Goal: Task Accomplishment & Management: Complete application form

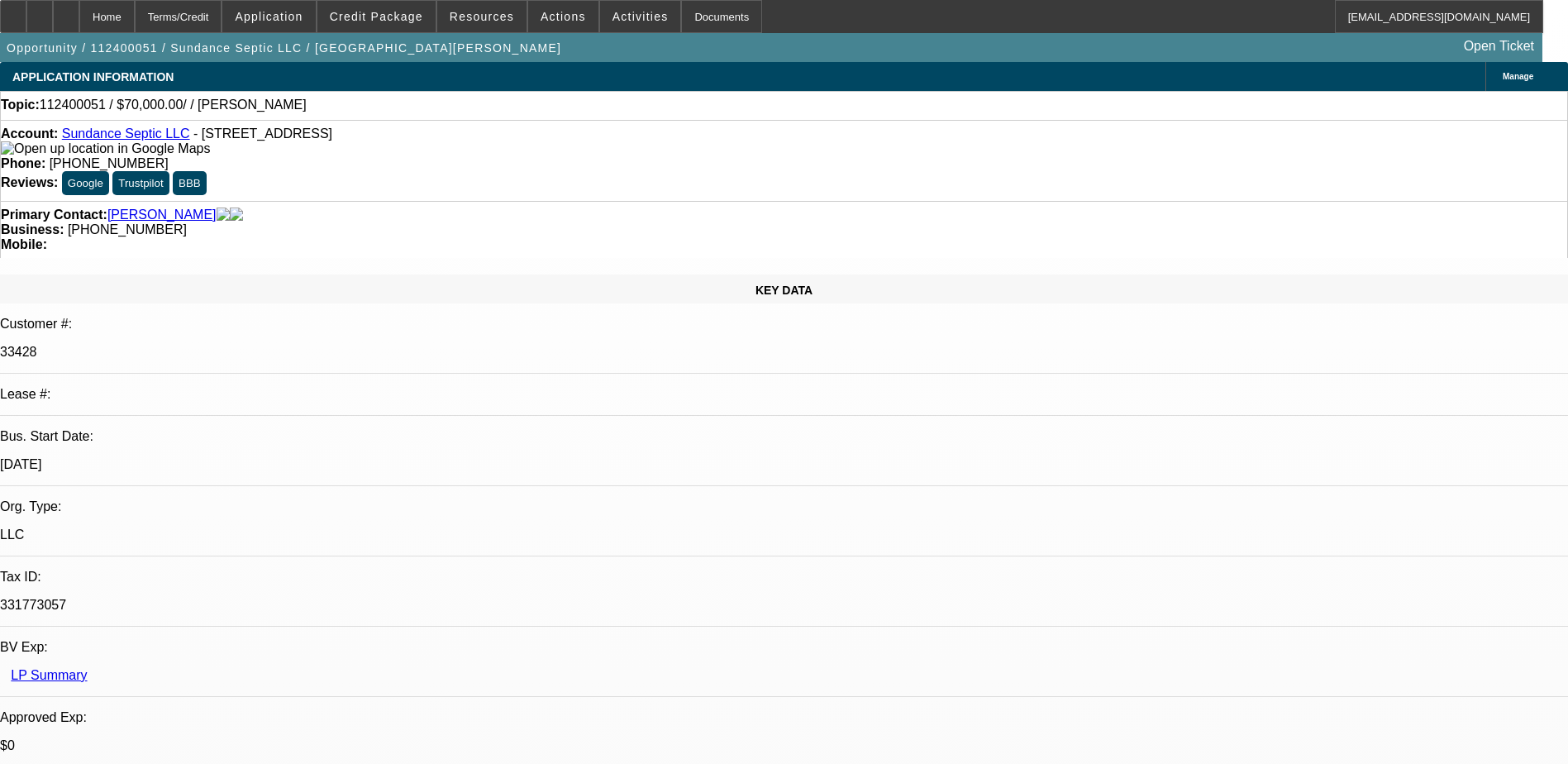
select select "0"
select select "2"
select select "0.1"
select select "4"
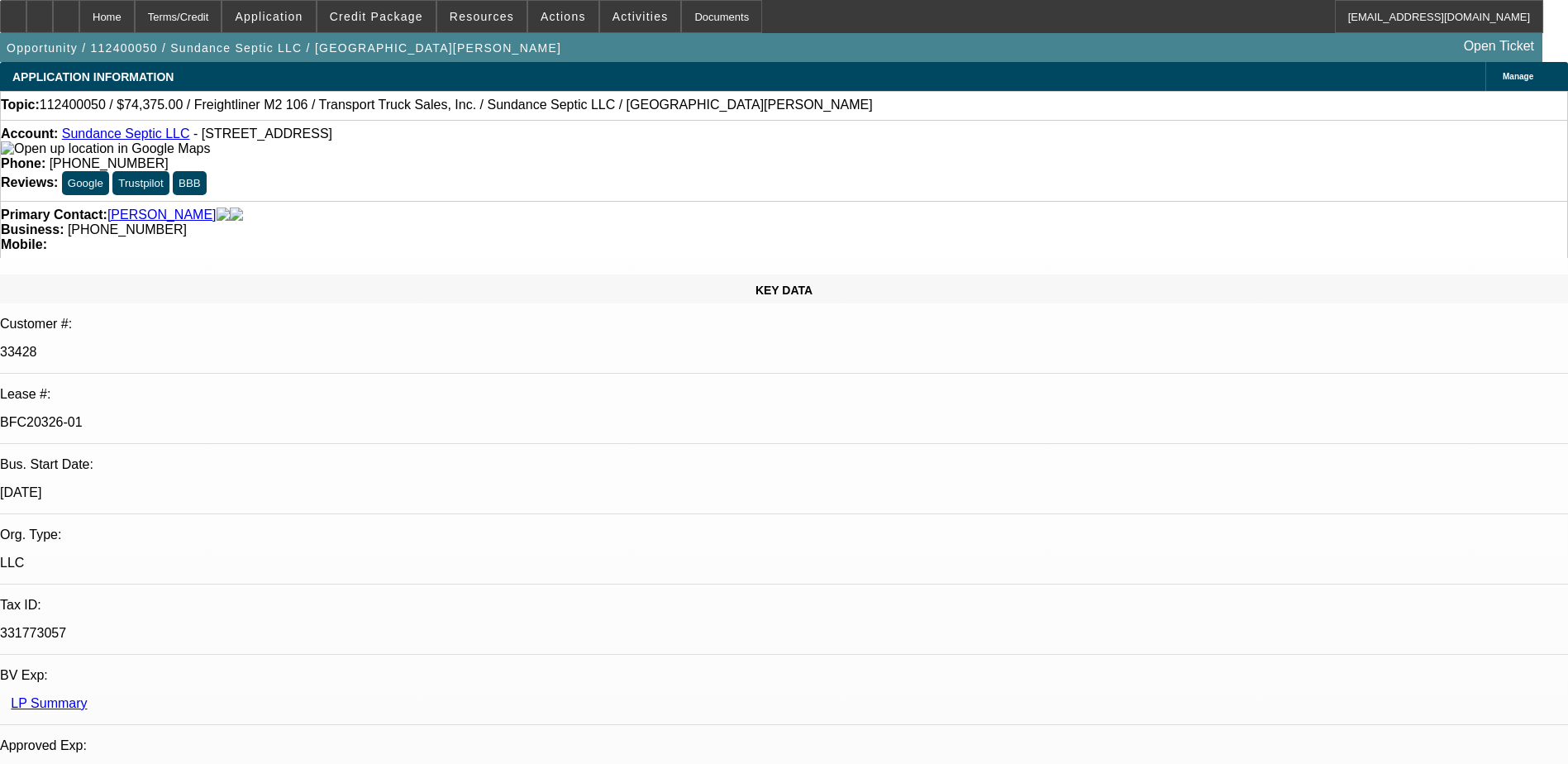
select select "0"
select select "2"
select select "0"
select select "0.15"
select select "2"
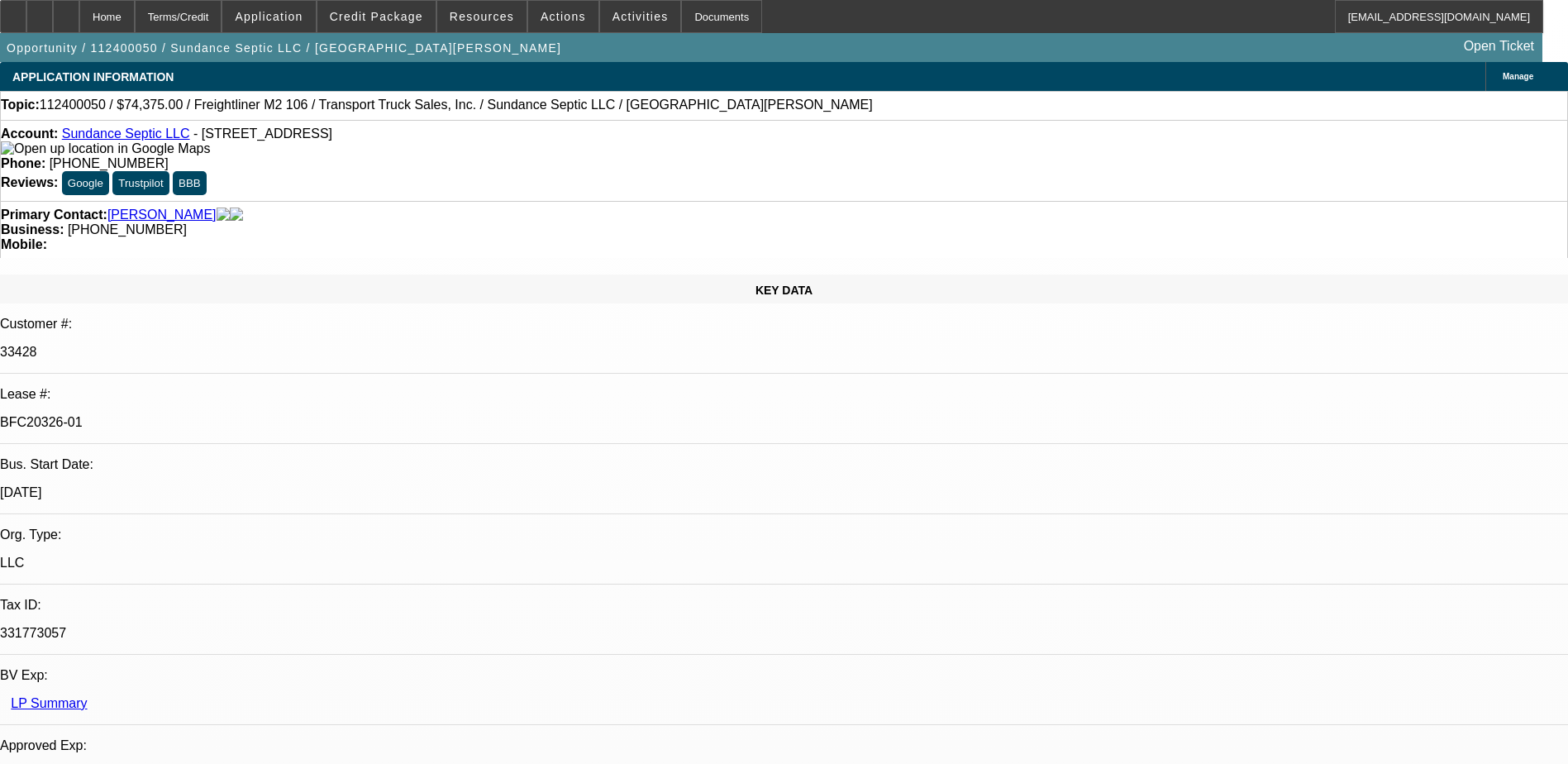
select select "0"
select select "0.15"
select select "2"
select select "0"
select select "0.15"
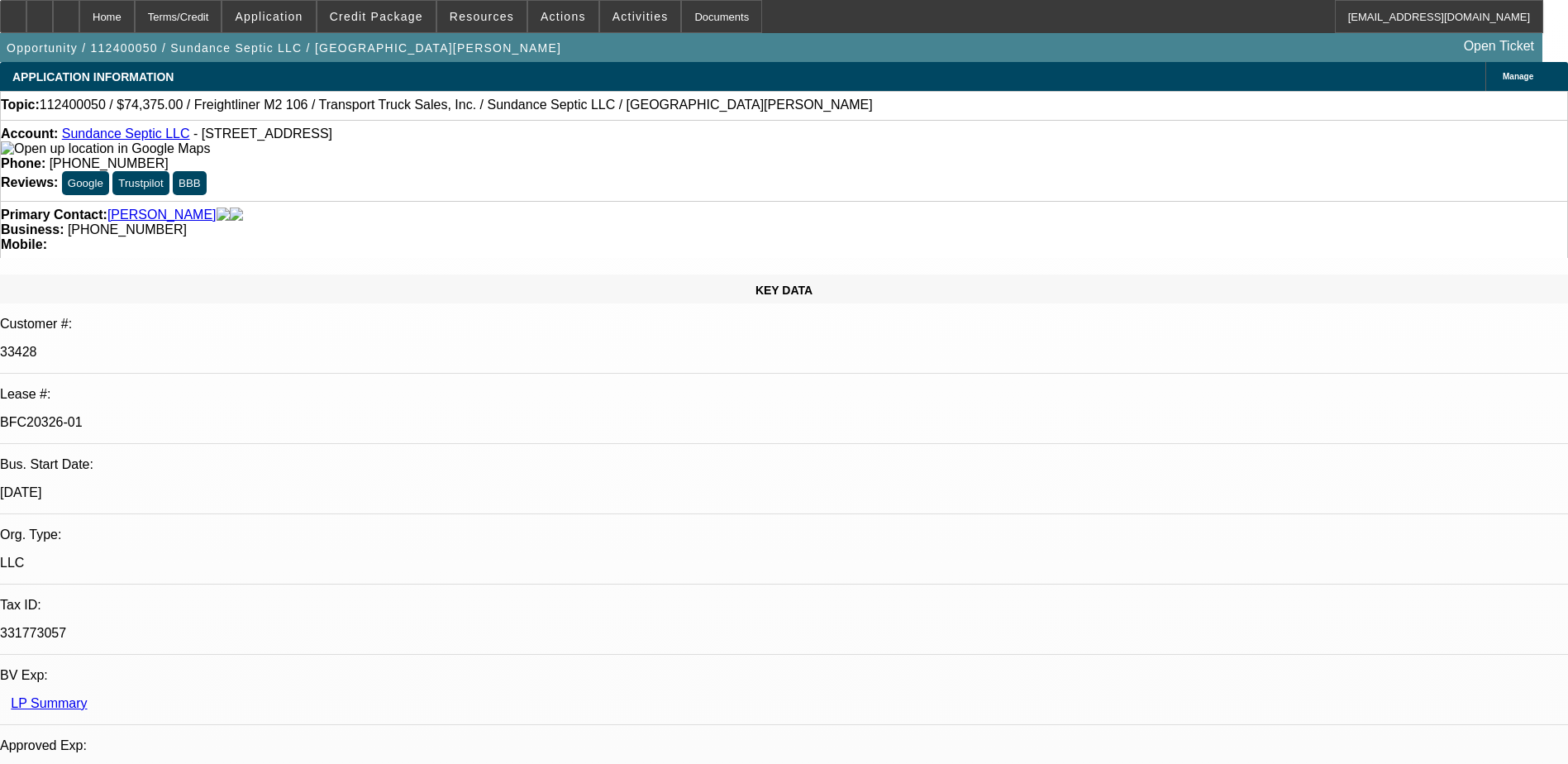
select select "2"
select select "0"
select select "1"
select select "2"
select select "6"
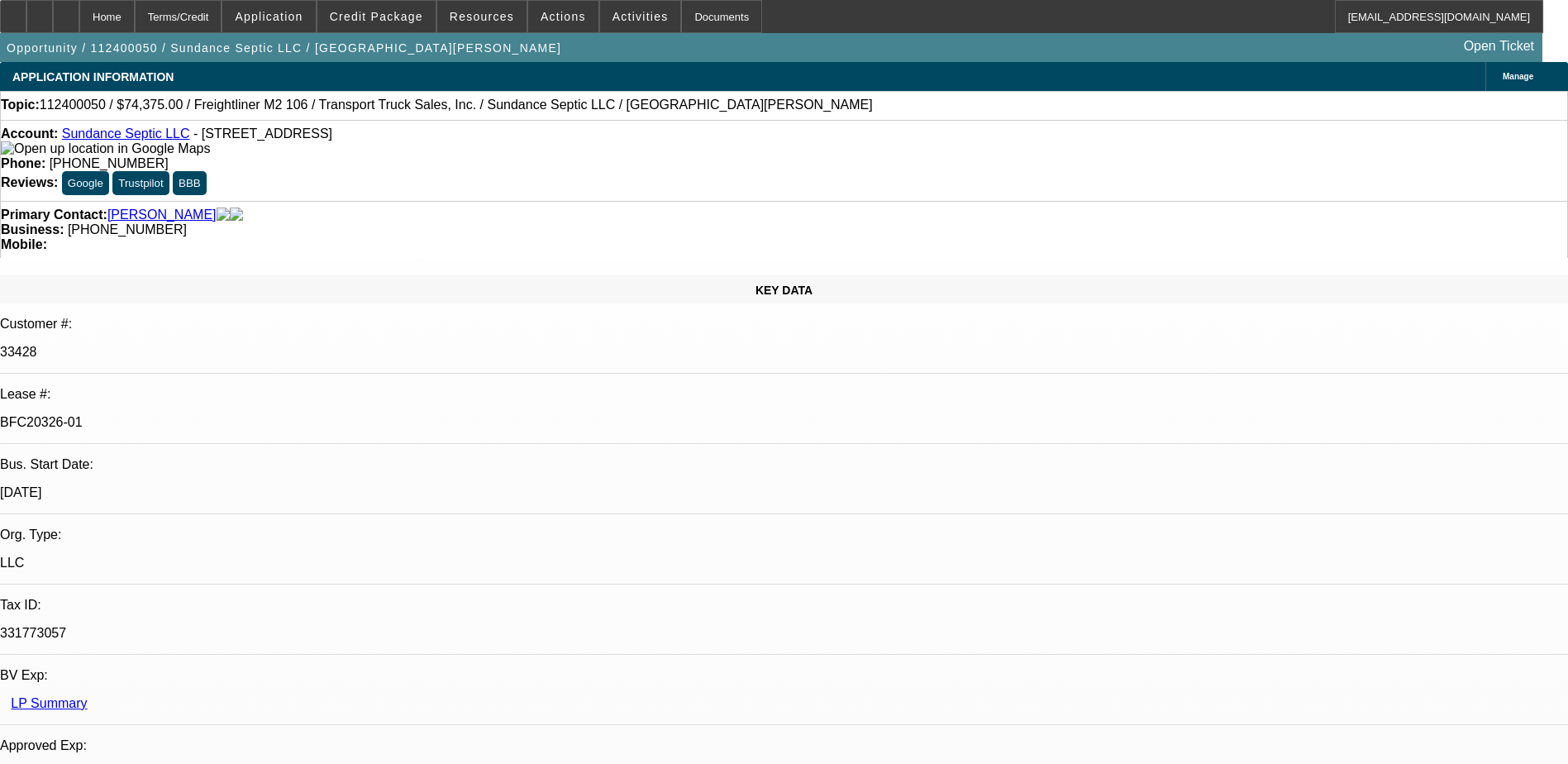
select select "1"
select select "2"
select select "6"
select select "1"
select select "2"
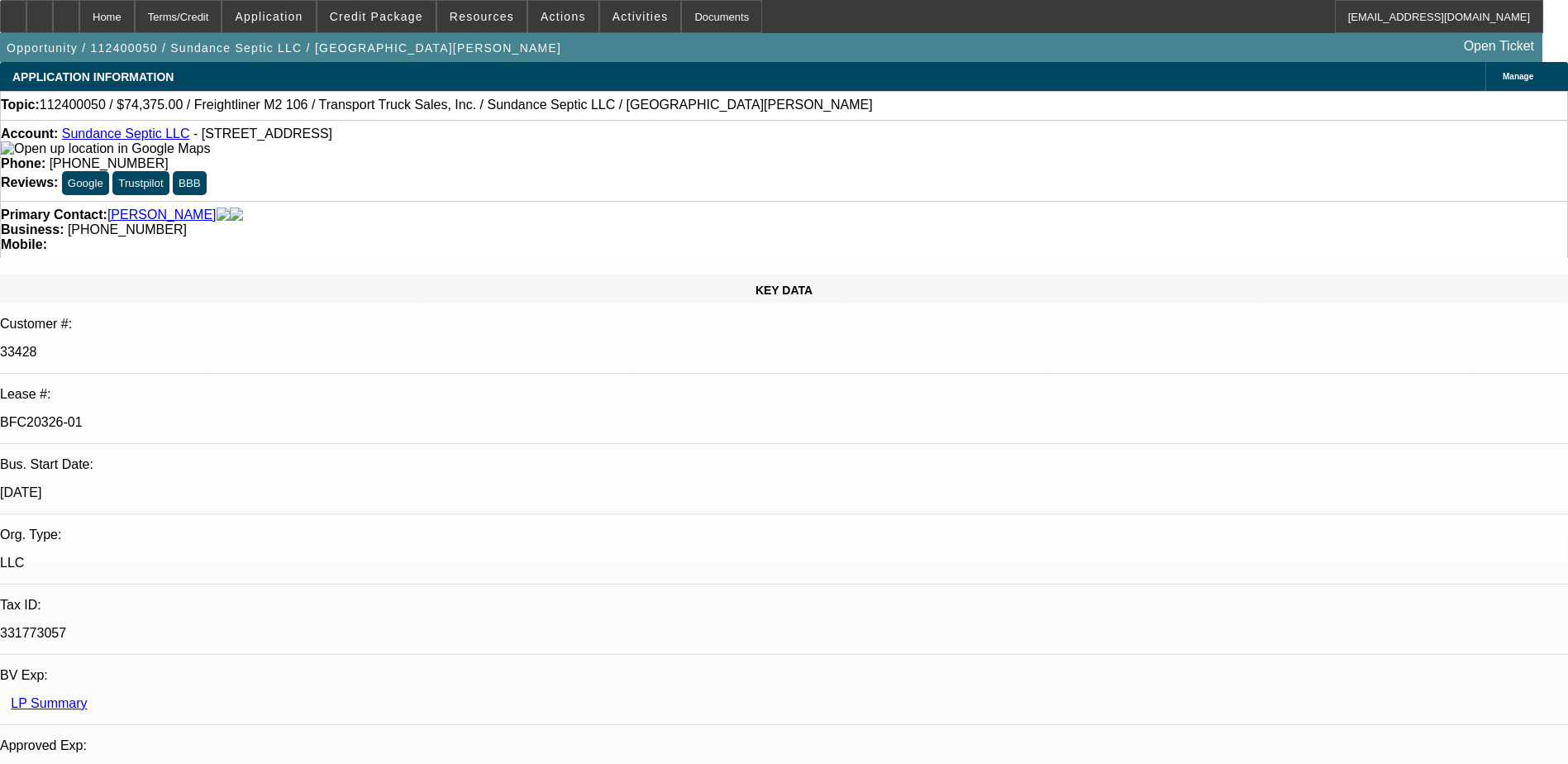
select select "6"
select select "1"
select select "2"
select select "6"
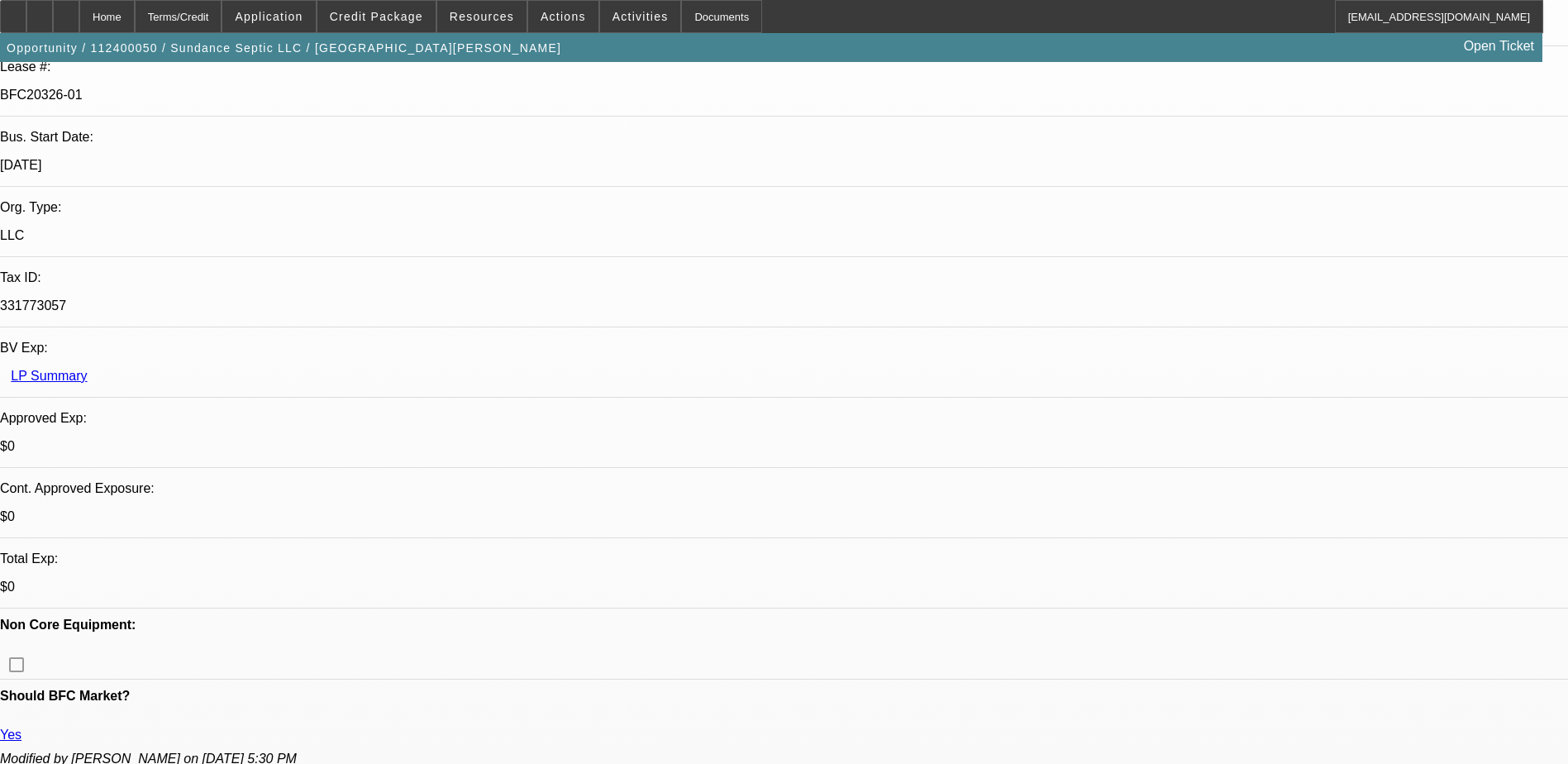
scroll to position [82, 0]
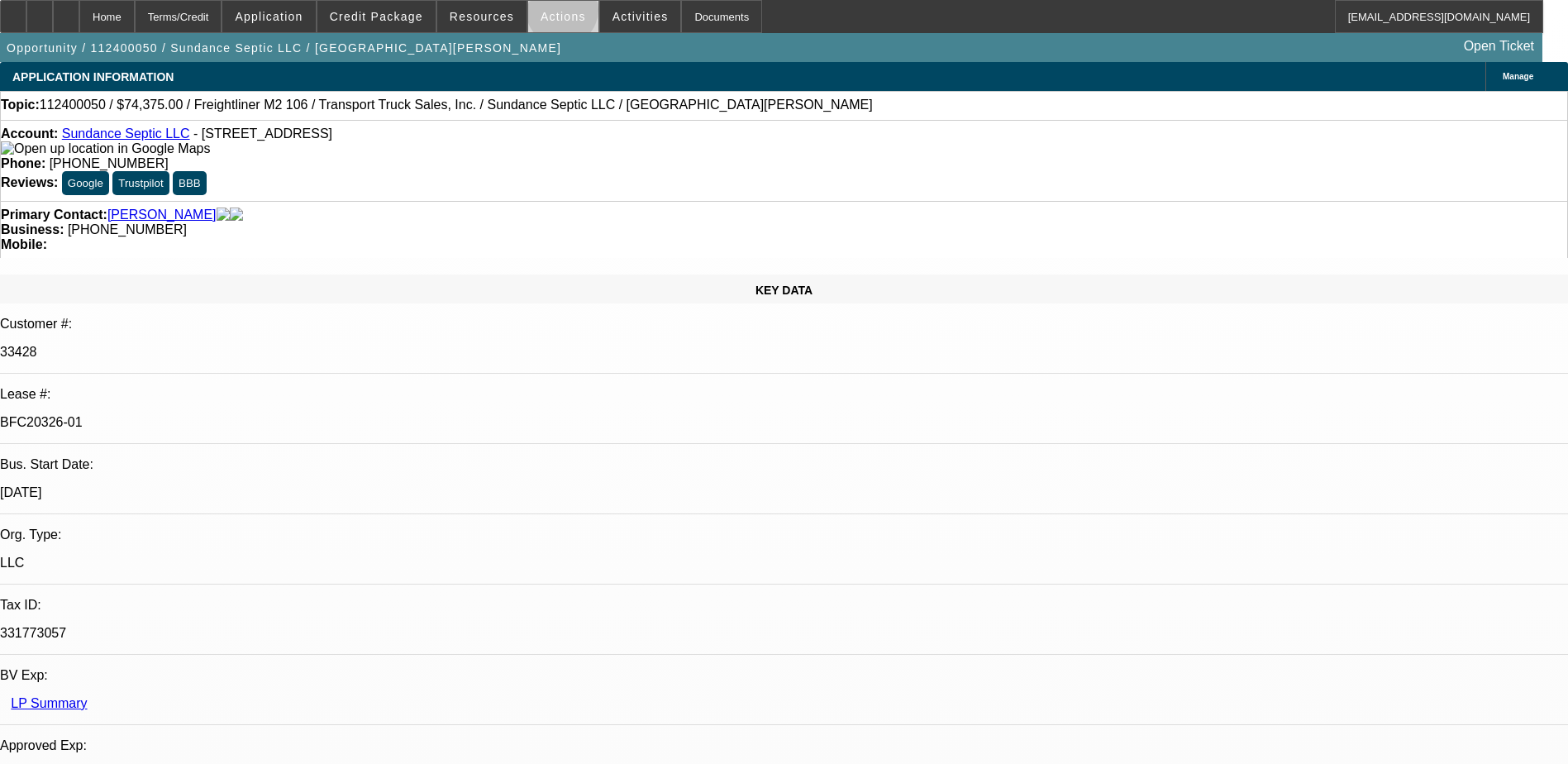
click at [555, 14] on span "Actions" at bounding box center [562, 16] width 45 height 13
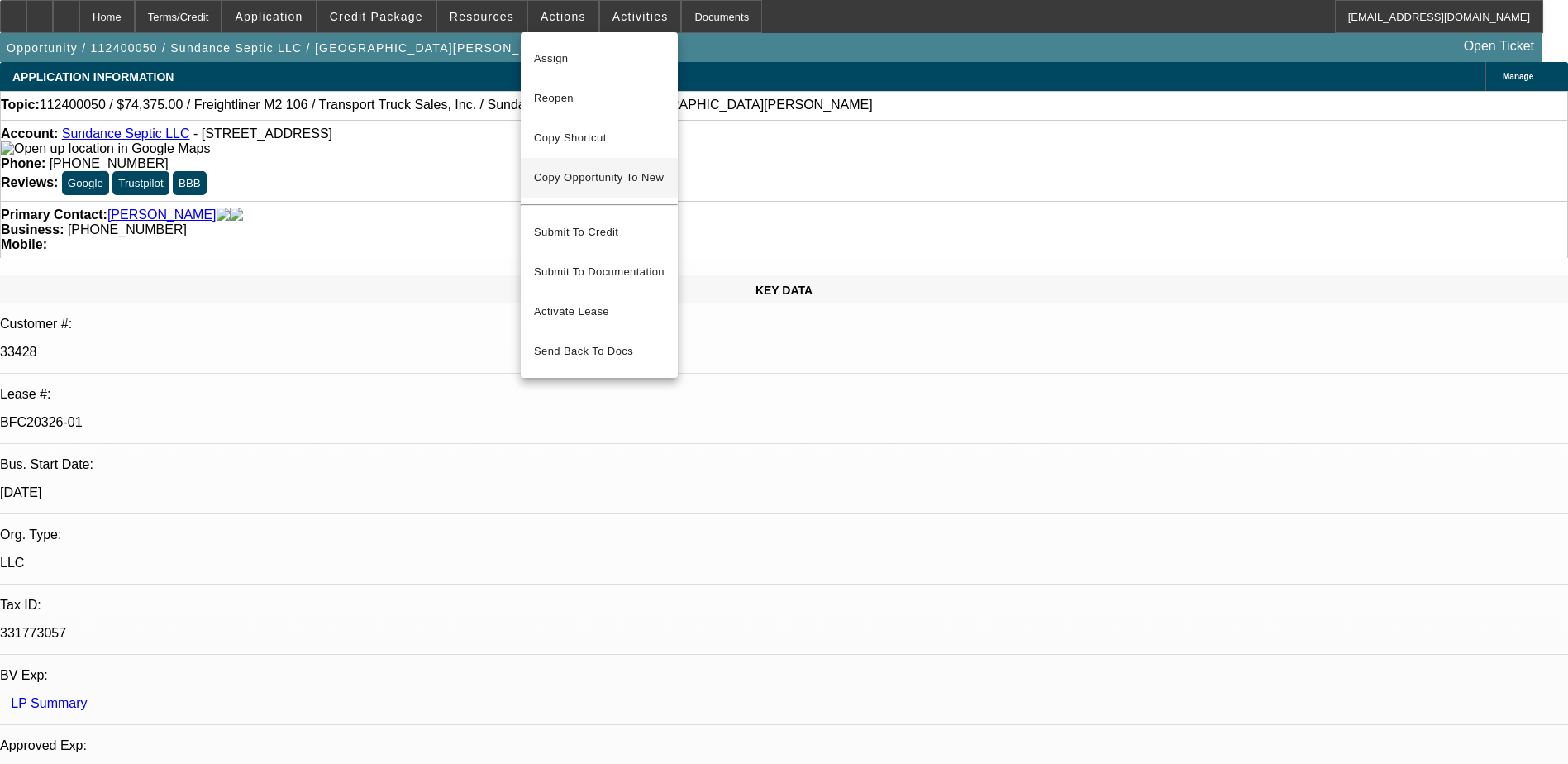
click at [590, 180] on span "Copy Opportunity To New" at bounding box center [599, 178] width 130 height 12
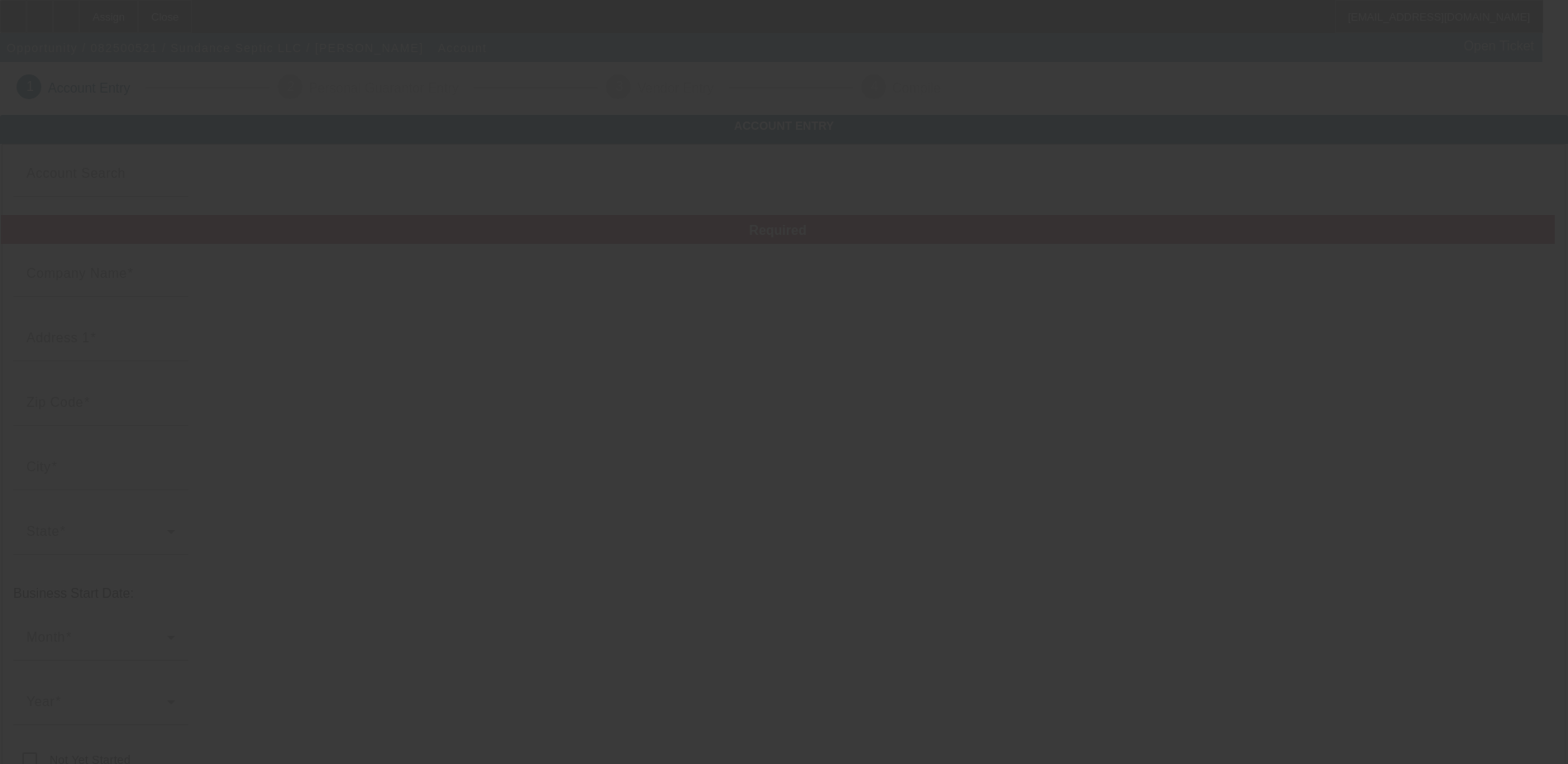
type input "Sundance Septic LLC"
type input "[STREET_ADDRESS]"
type input "82729"
type input "Sundance"
type input "[PHONE_NUMBER]"
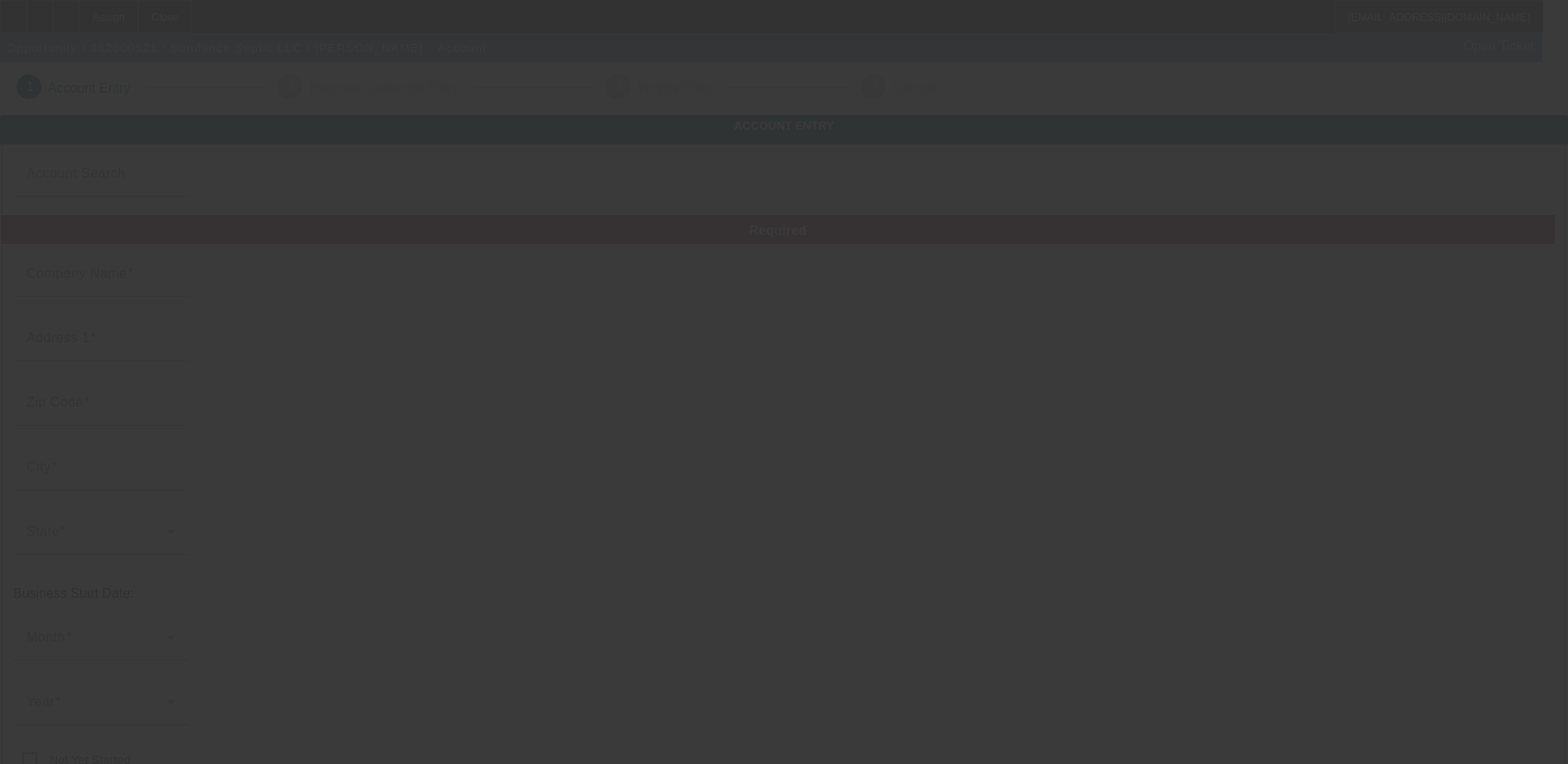
type input "[EMAIL_ADDRESS][DOMAIN_NAME]"
type input "[PERSON_NAME]"
type input "331773057"
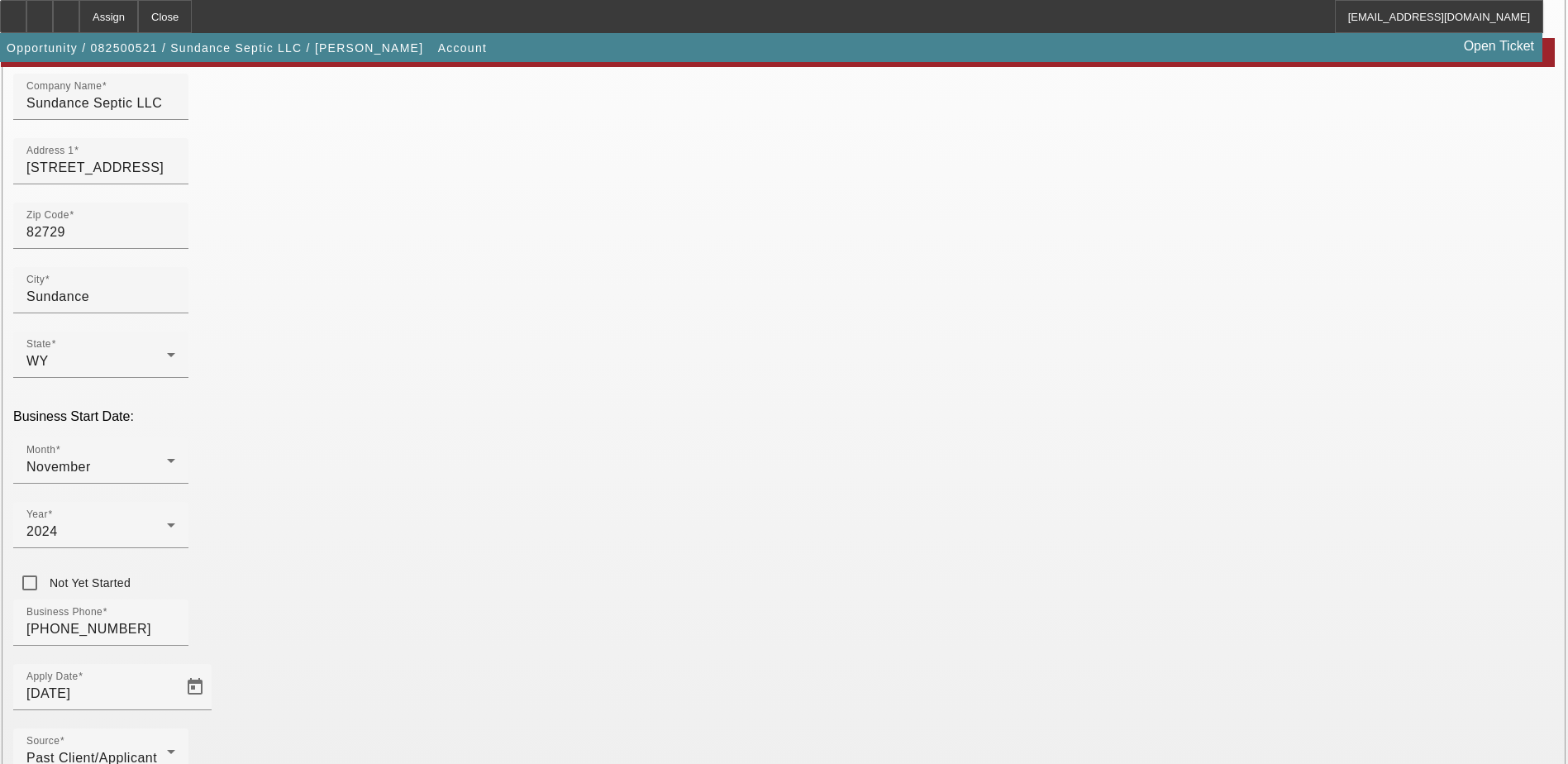
scroll to position [294, 0]
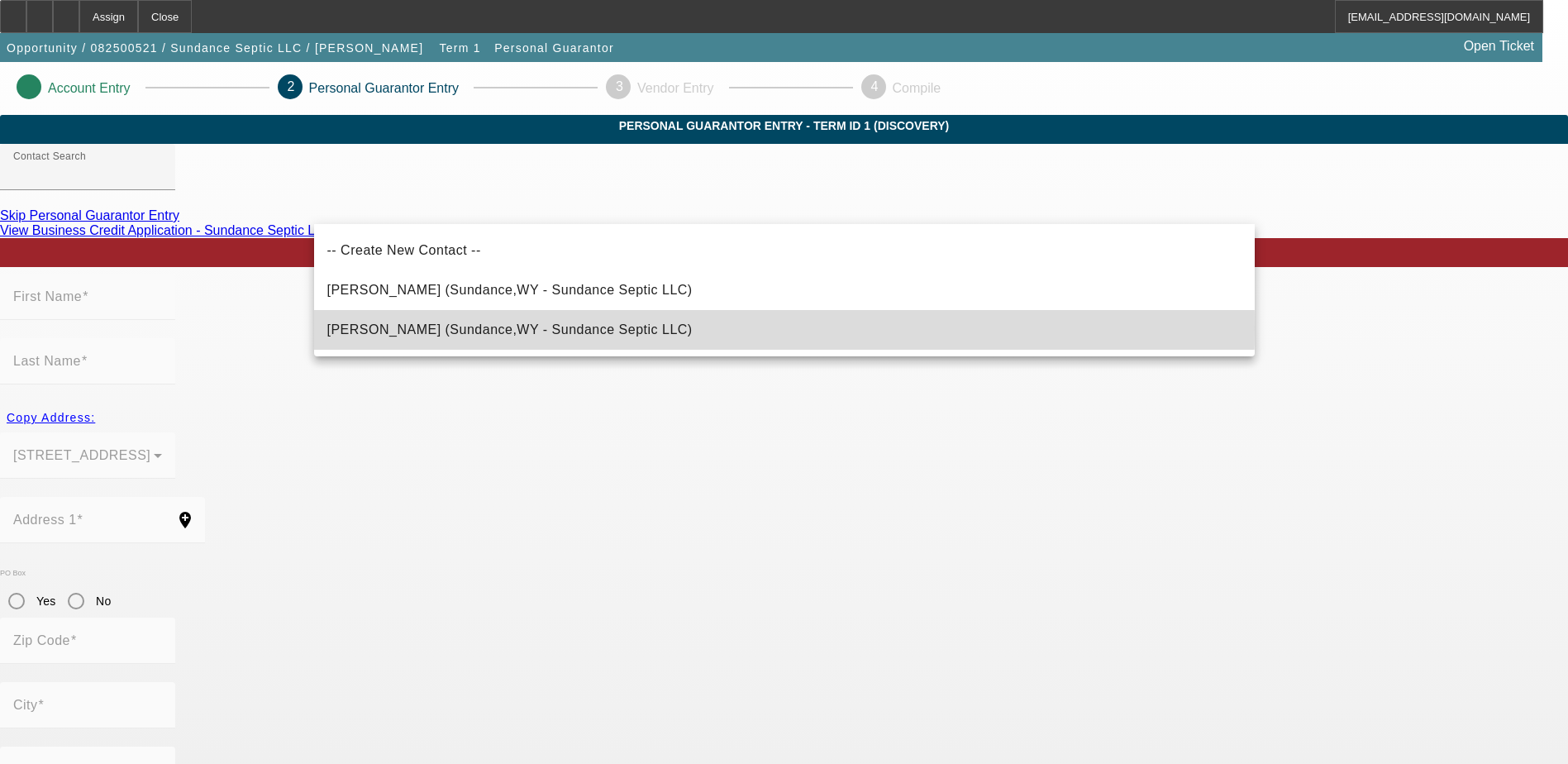
click at [445, 328] on span "[PERSON_NAME] (Sundance,WY - Sundance Septic LLC)" at bounding box center [509, 330] width 365 height 14
type input "[PERSON_NAME] (Sundance,WY - Sundance Septic LLC)"
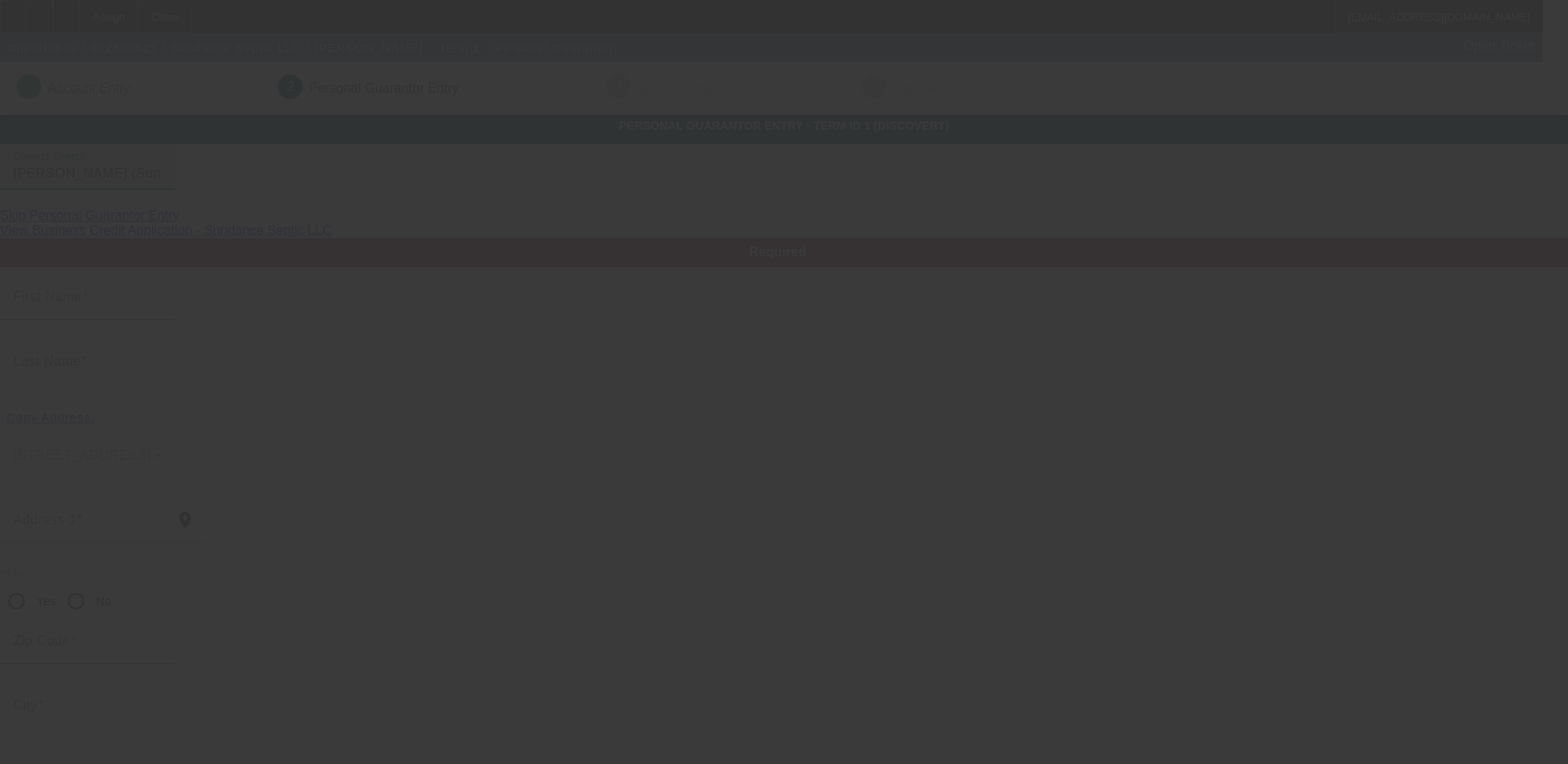
type input "Lane"
type input "[PERSON_NAME]"
type input "[STREET_ADDRESS]"
radio input "true"
type input "82729"
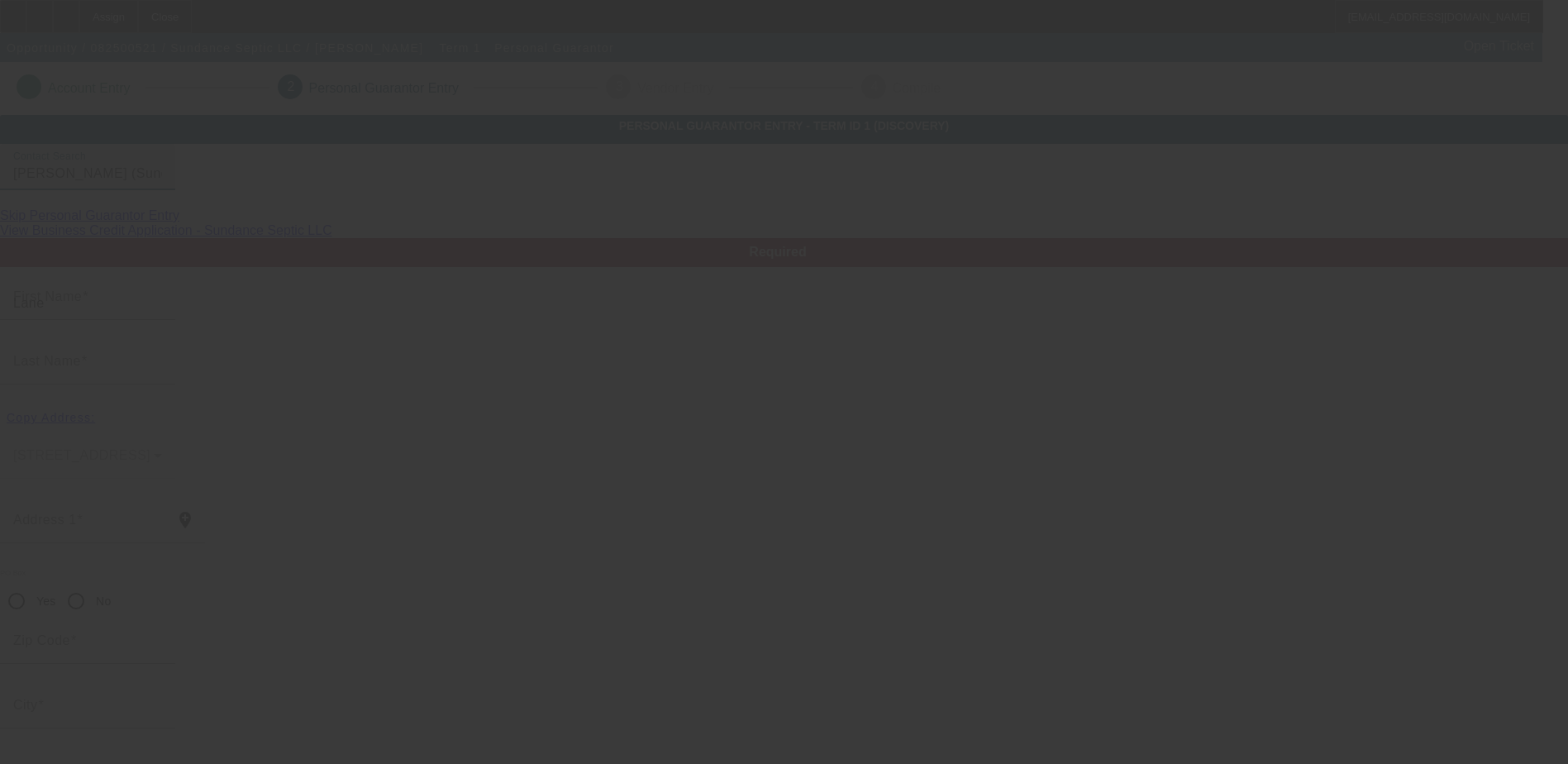
type input "Sundance"
type input "[PHONE_NUMBER]"
type input "100"
type input "387-15-3202"
type input "[EMAIL_ADDRESS][DOMAIN_NAME]"
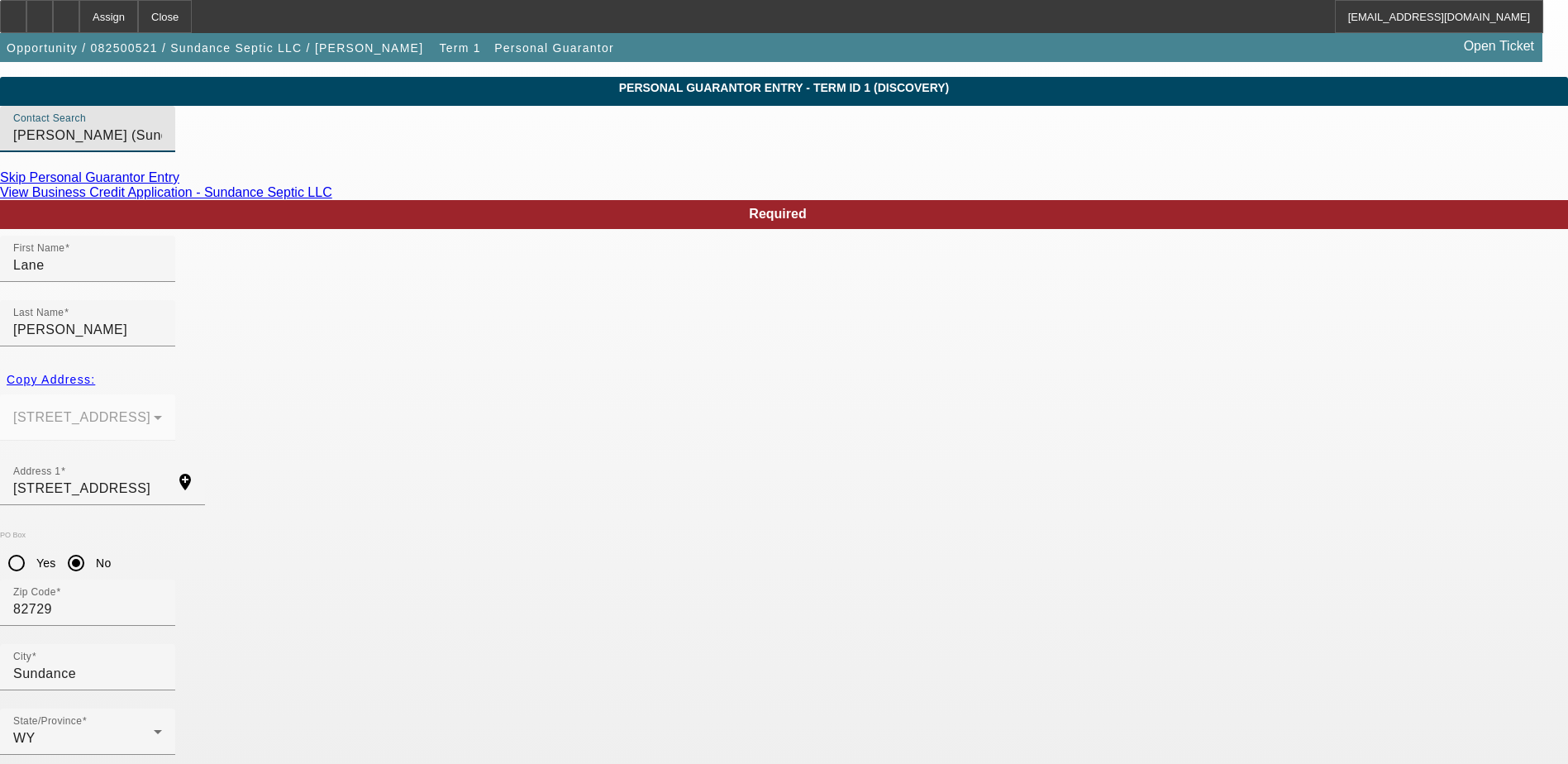
scroll to position [59, 0]
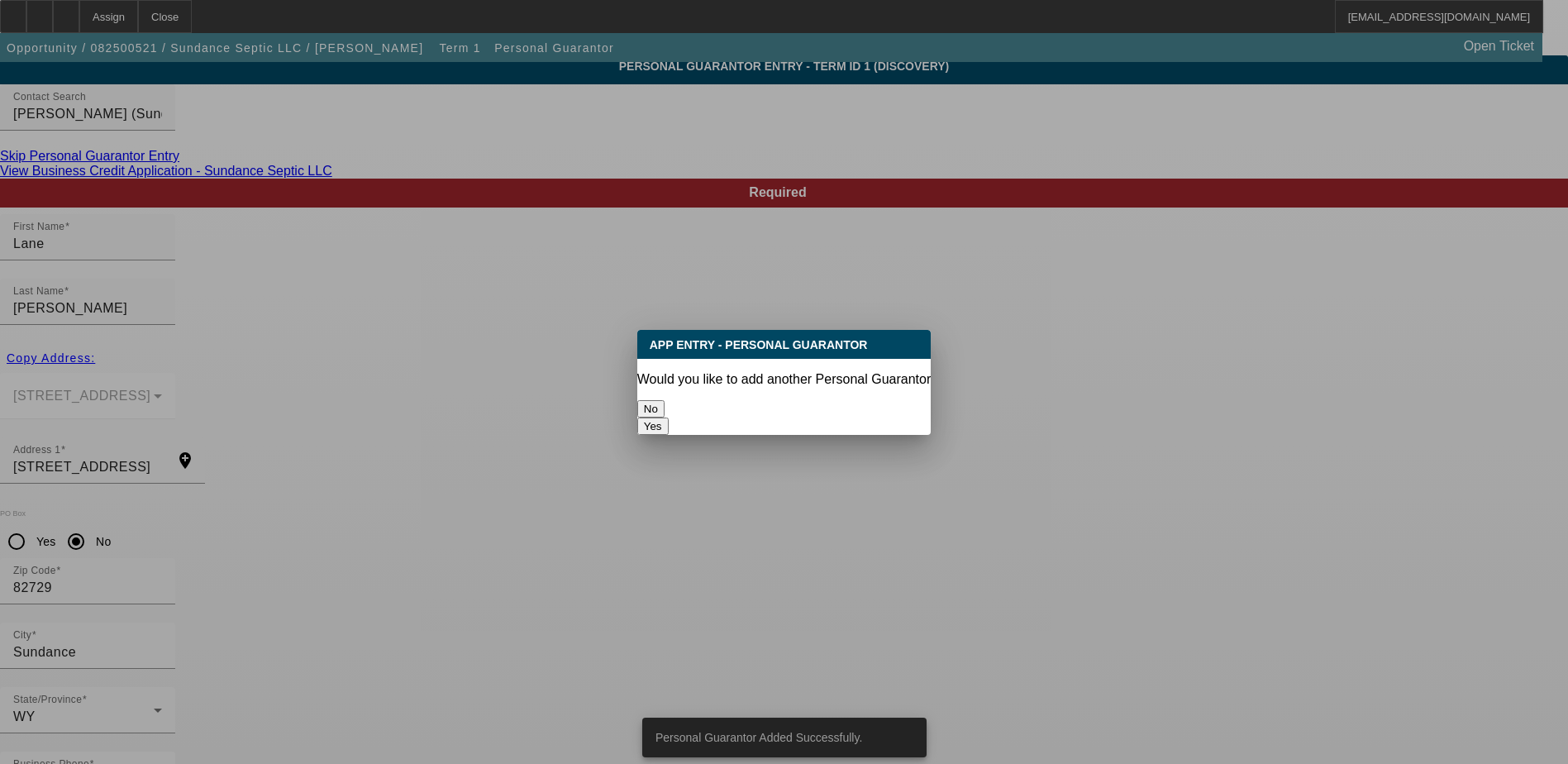
scroll to position [0, 0]
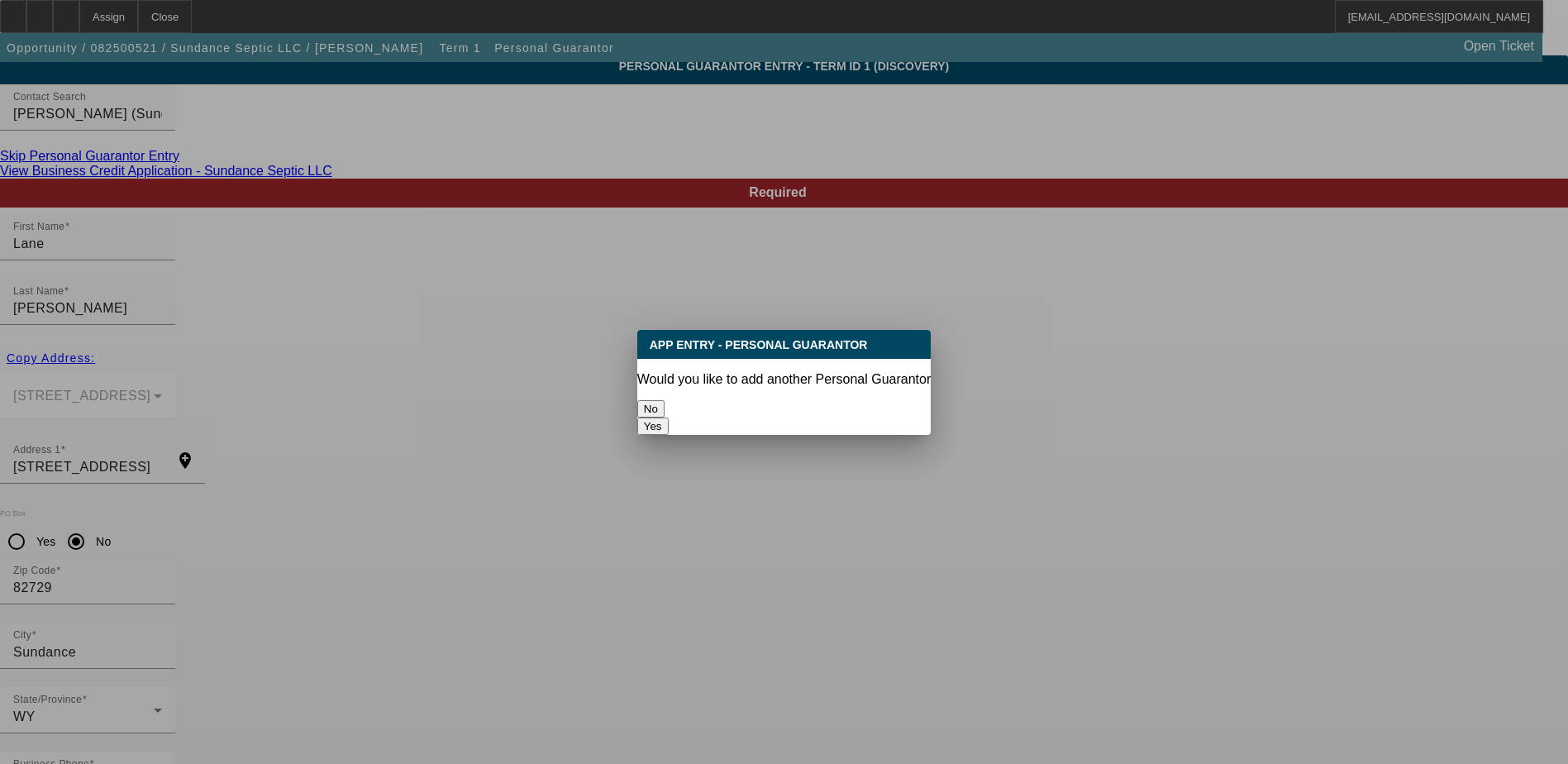
click at [665, 400] on button "No" at bounding box center [651, 409] width 27 height 18
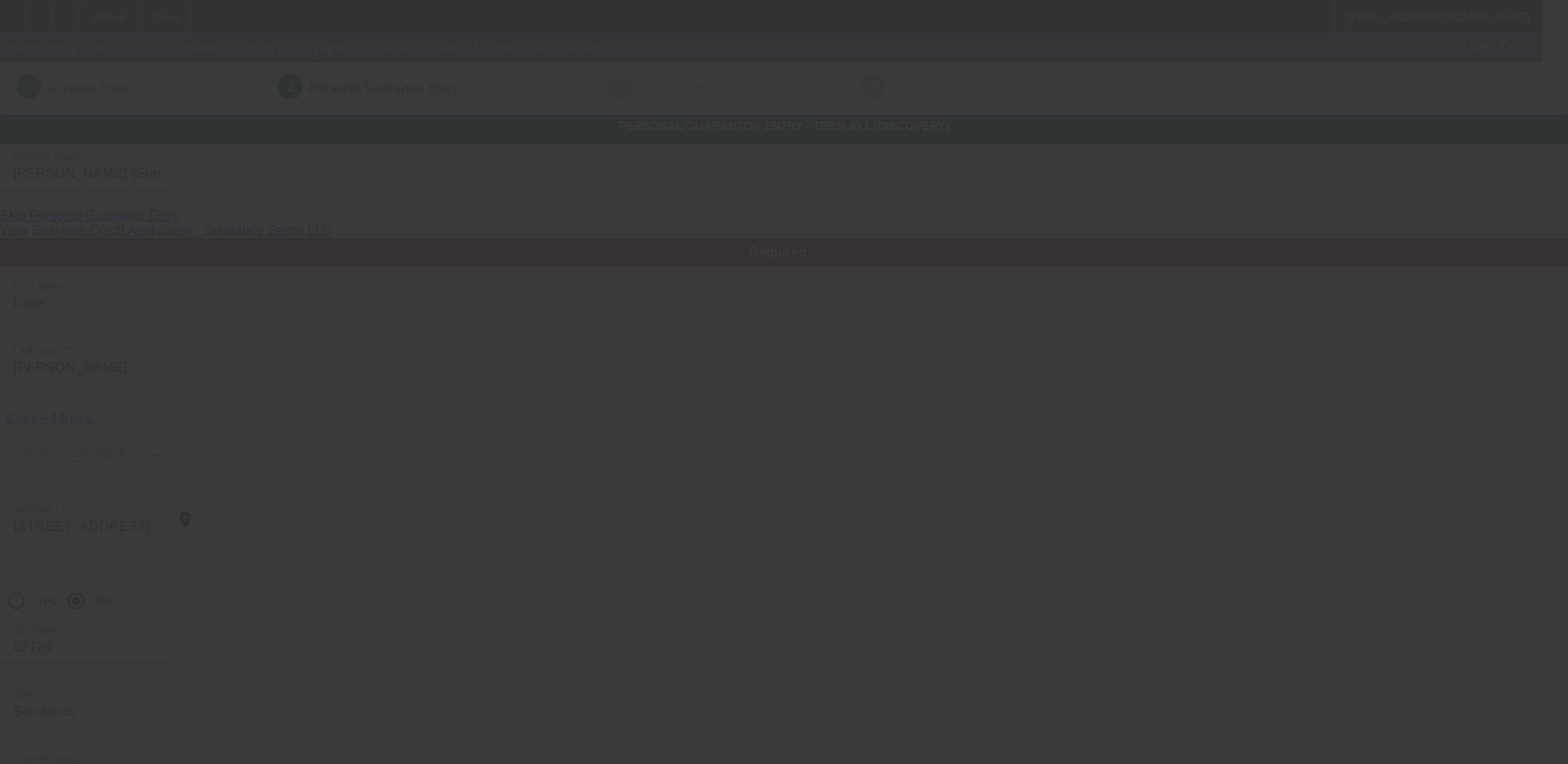
scroll to position [59, 0]
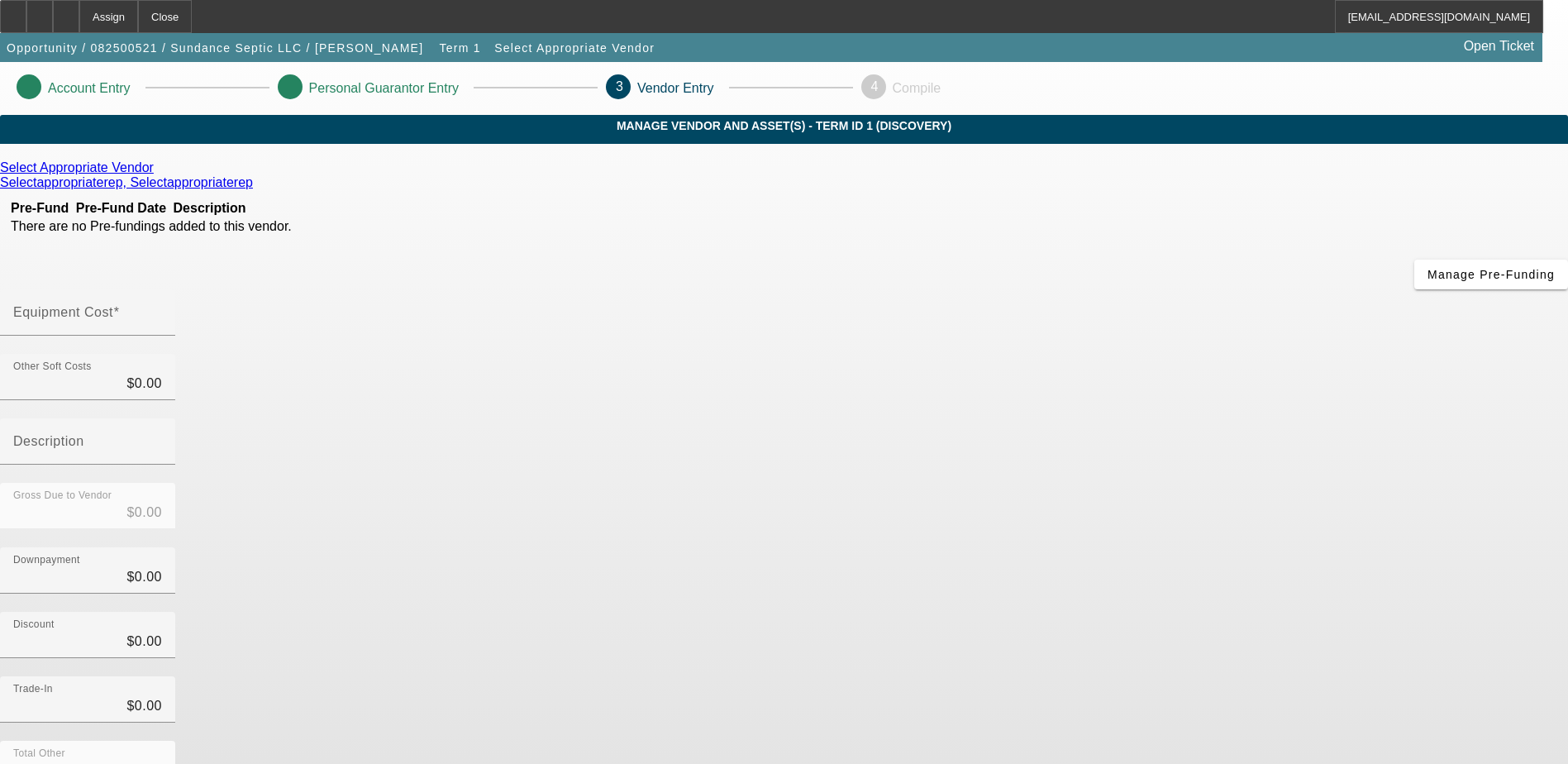
click at [158, 174] on icon at bounding box center [158, 167] width 0 height 14
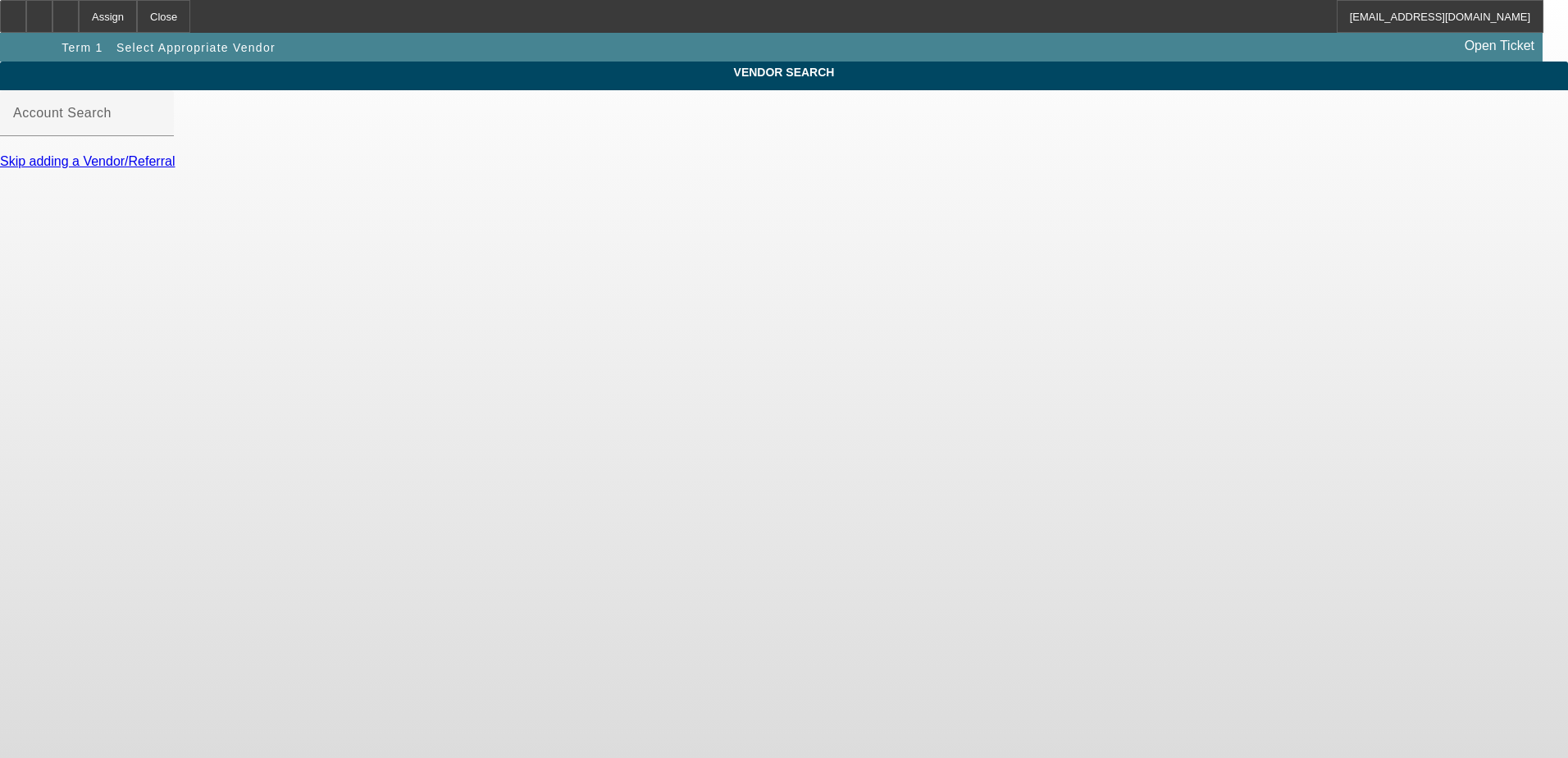
type input "Select Appropriate Vendor ([GEOGRAPHIC_DATA], [GEOGRAPHIC_DATA]) - Selectapprop…"
click at [490, 41] on span "Select Appropriate Vendor" at bounding box center [569, 47] width 159 height 13
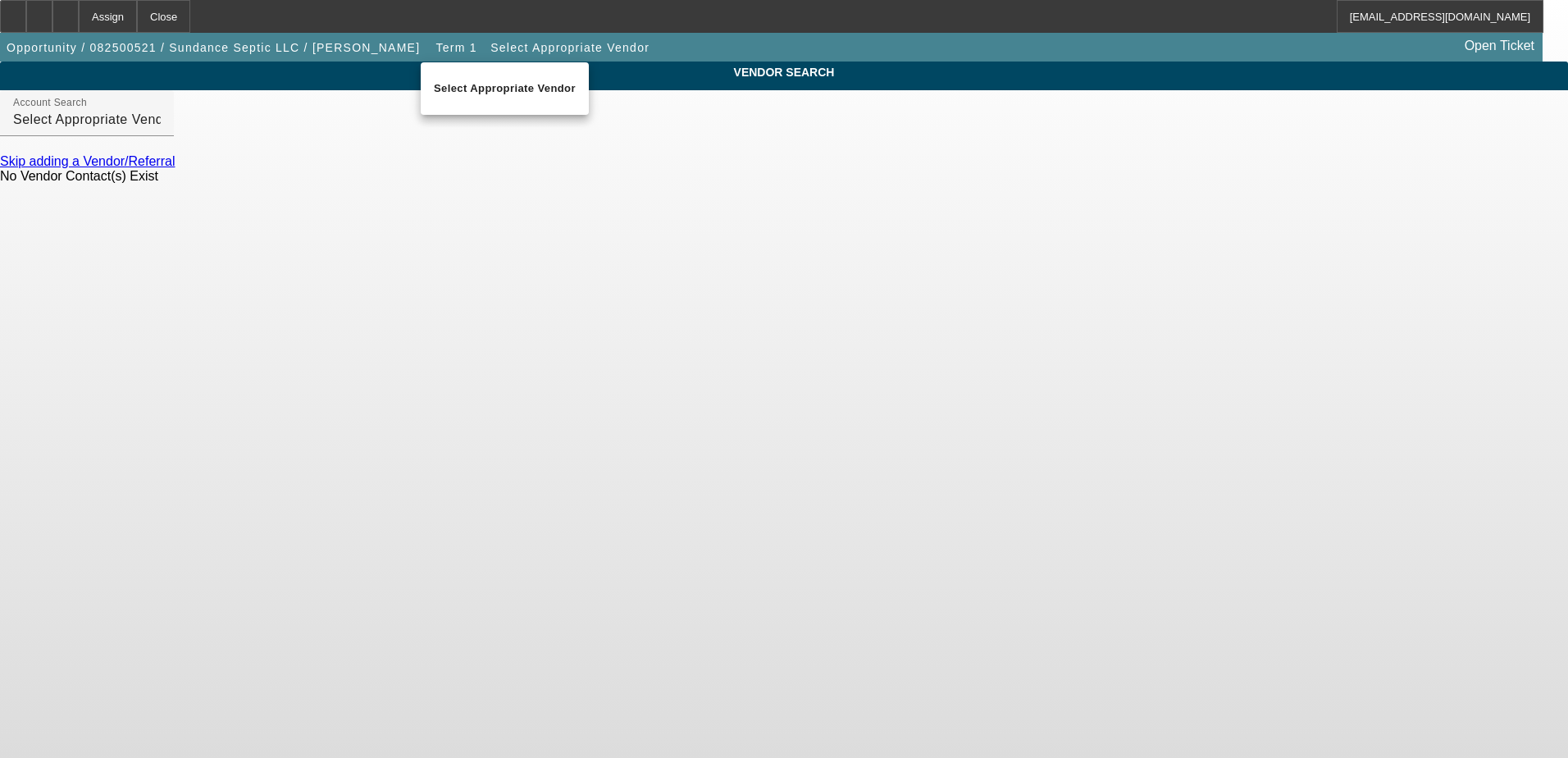
click at [386, 49] on div at bounding box center [784, 379] width 1568 height 758
click at [436, 46] on span "Term 1" at bounding box center [456, 47] width 41 height 13
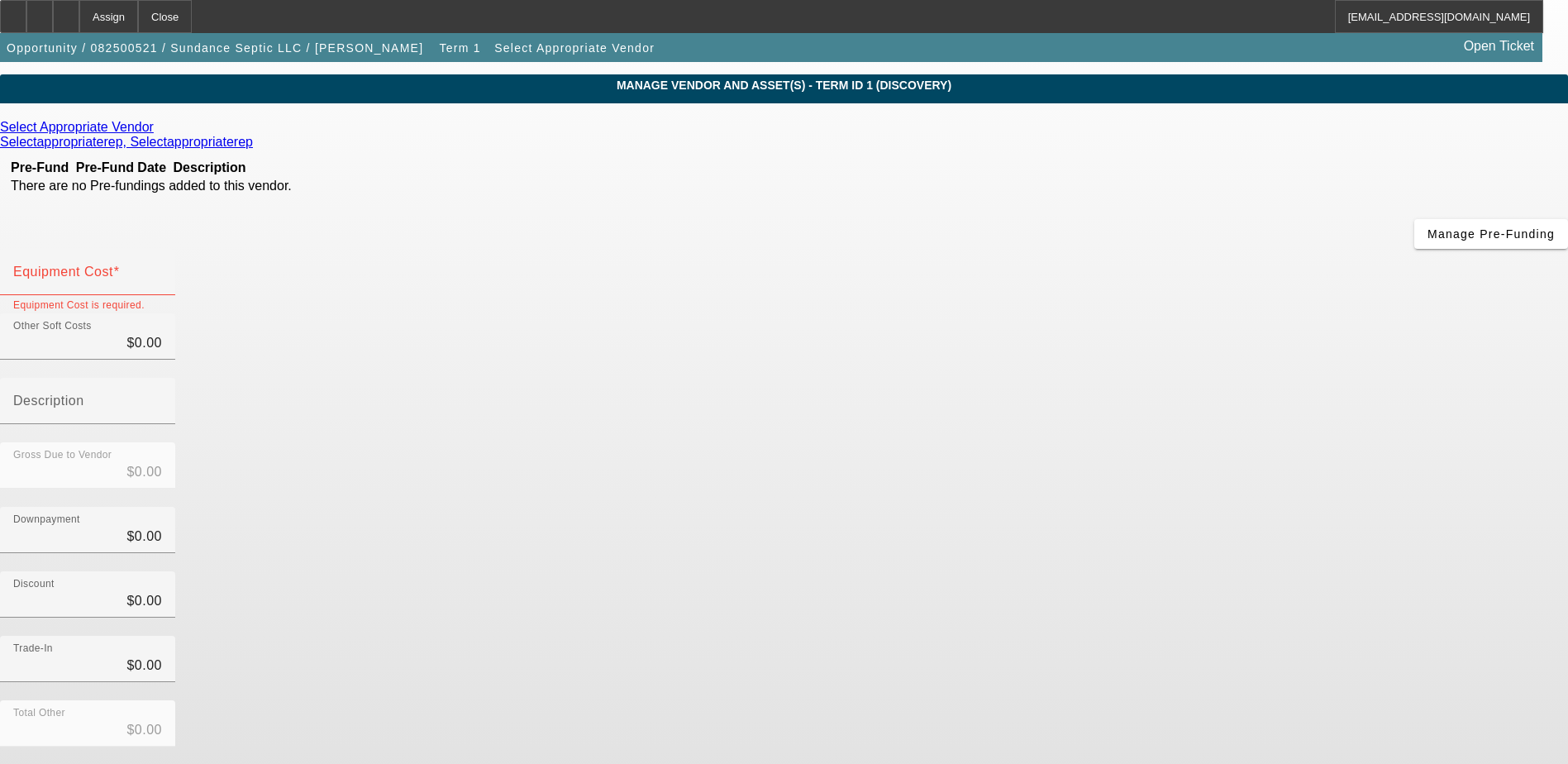
scroll to position [73, 0]
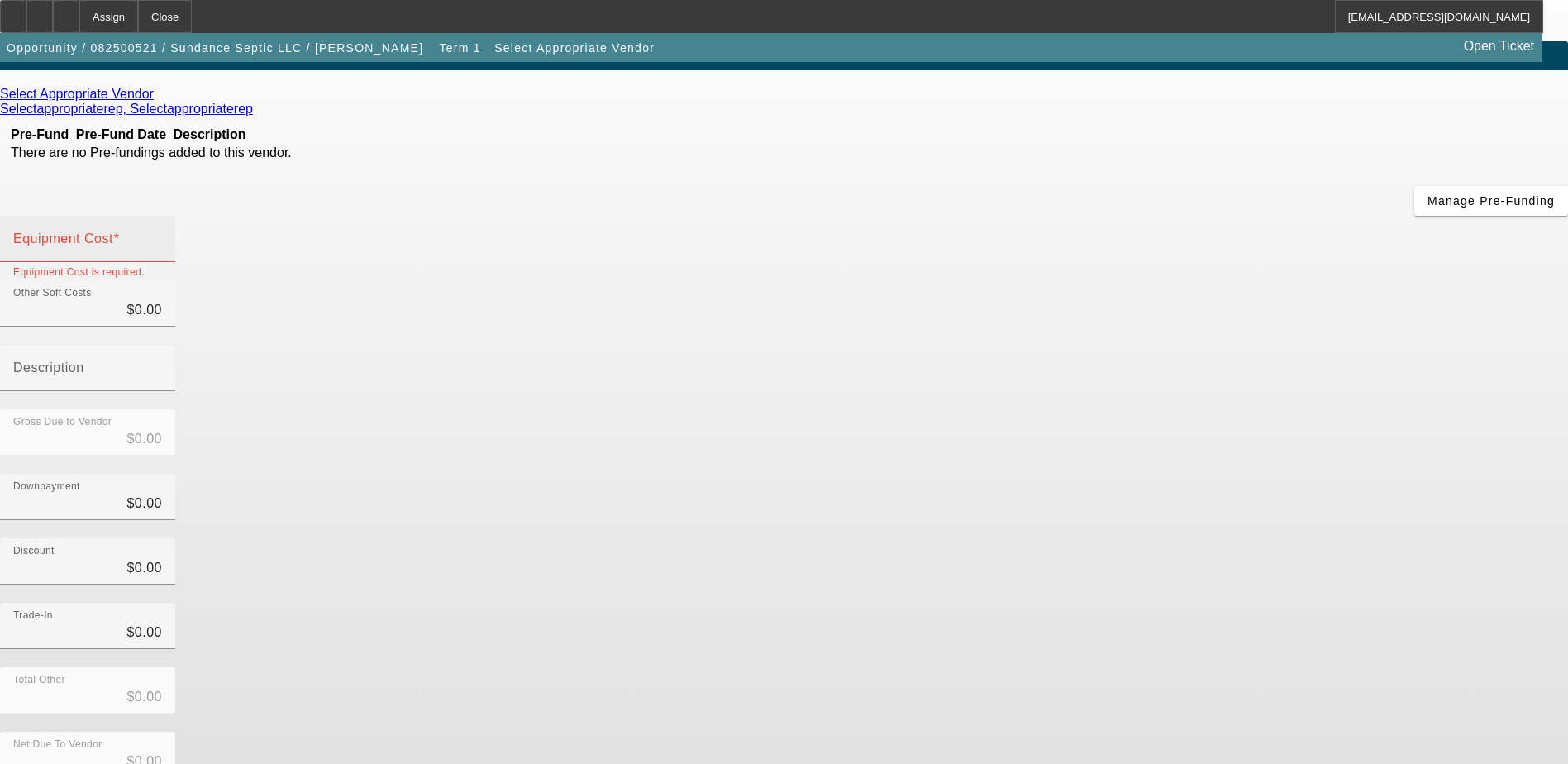
click at [113, 232] on mat-label "Equipment Cost" at bounding box center [63, 239] width 100 height 14
click at [162, 235] on input "Equipment Cost" at bounding box center [88, 245] width 149 height 19
type input "4"
type input "$4.00"
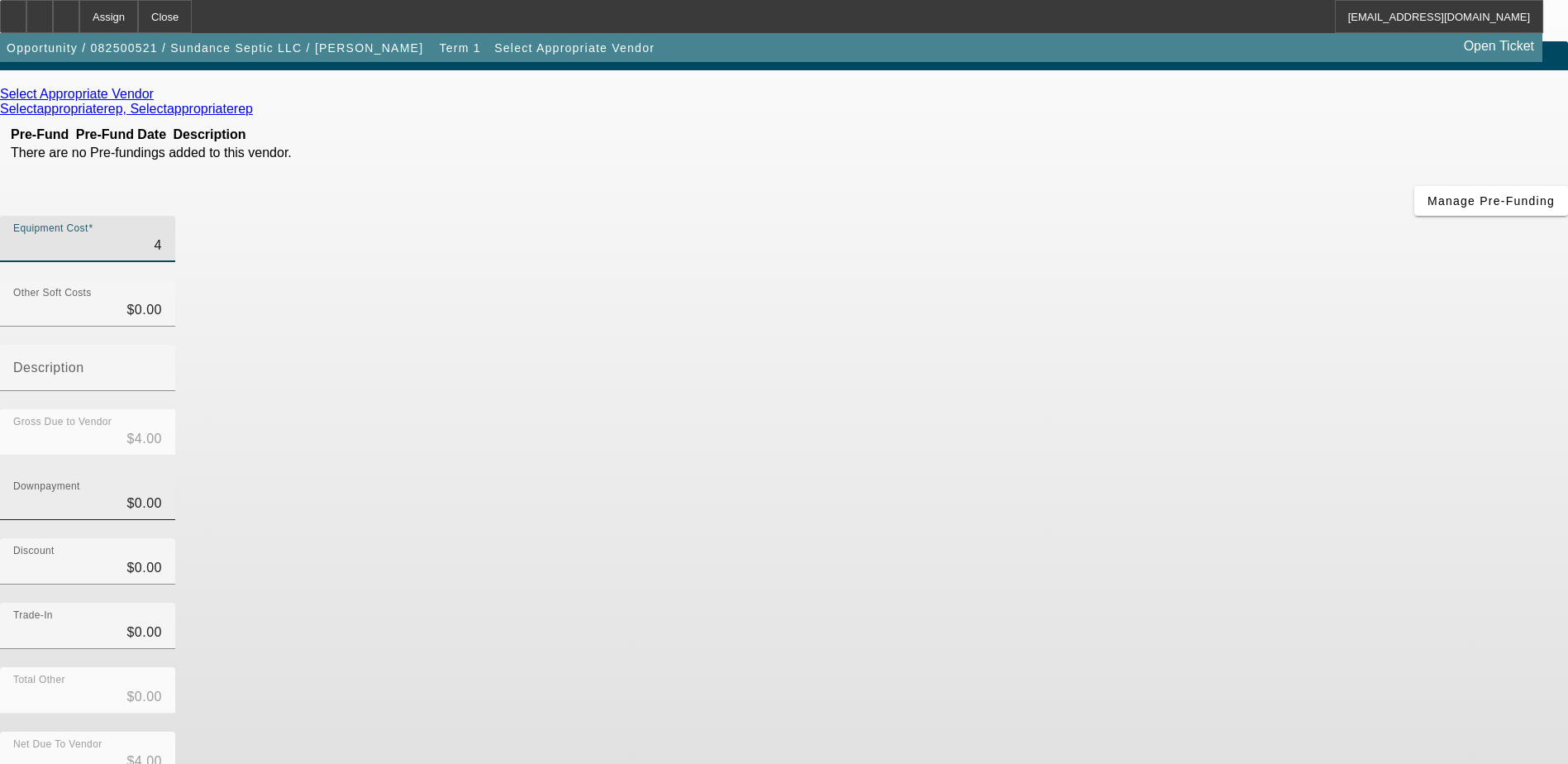
type input "41"
type input "$41.00"
type input "410"
type input "$410.00"
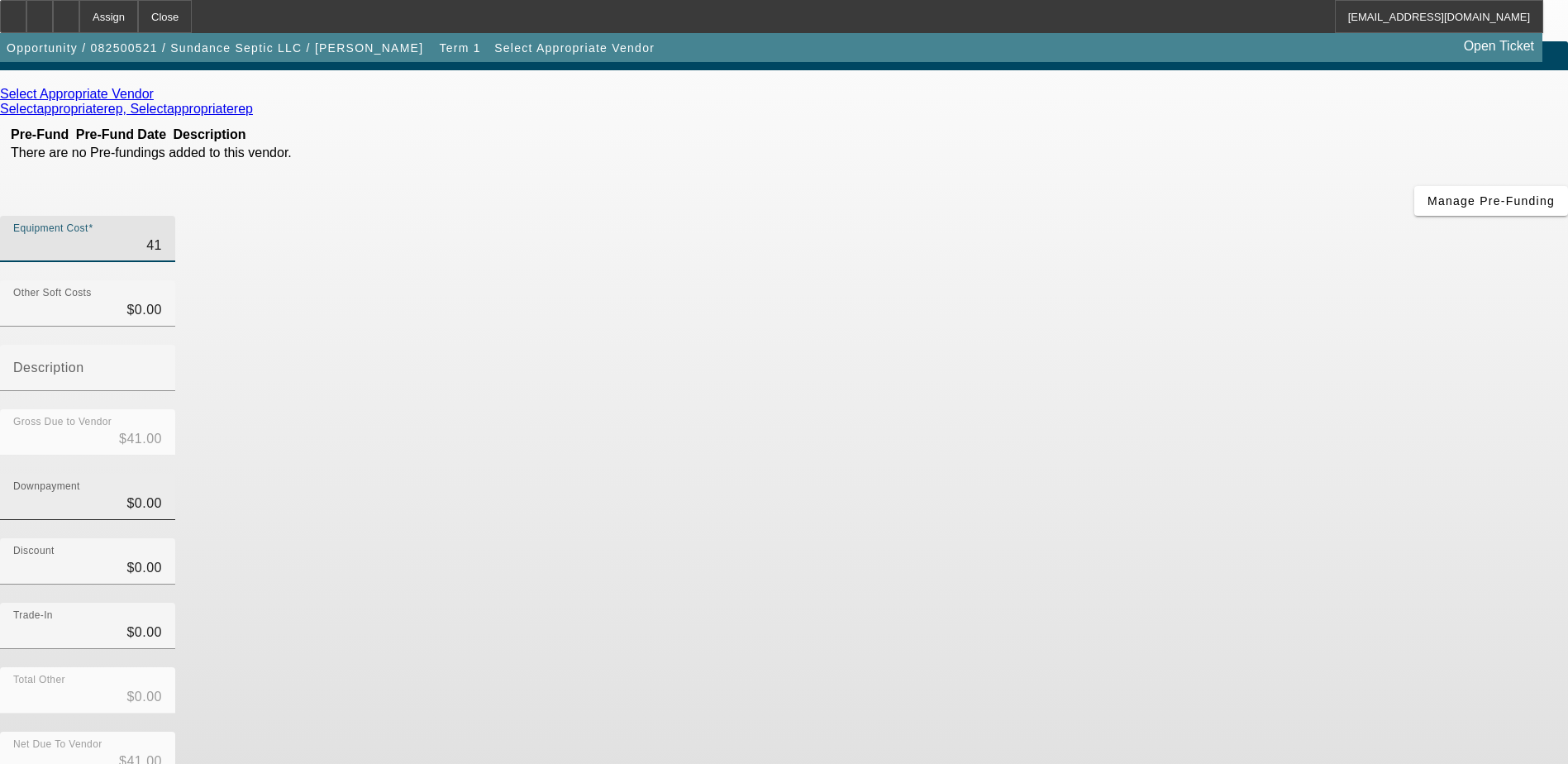
type input "$410.00"
type input "4100"
type input "$4,100.00"
type input "41000"
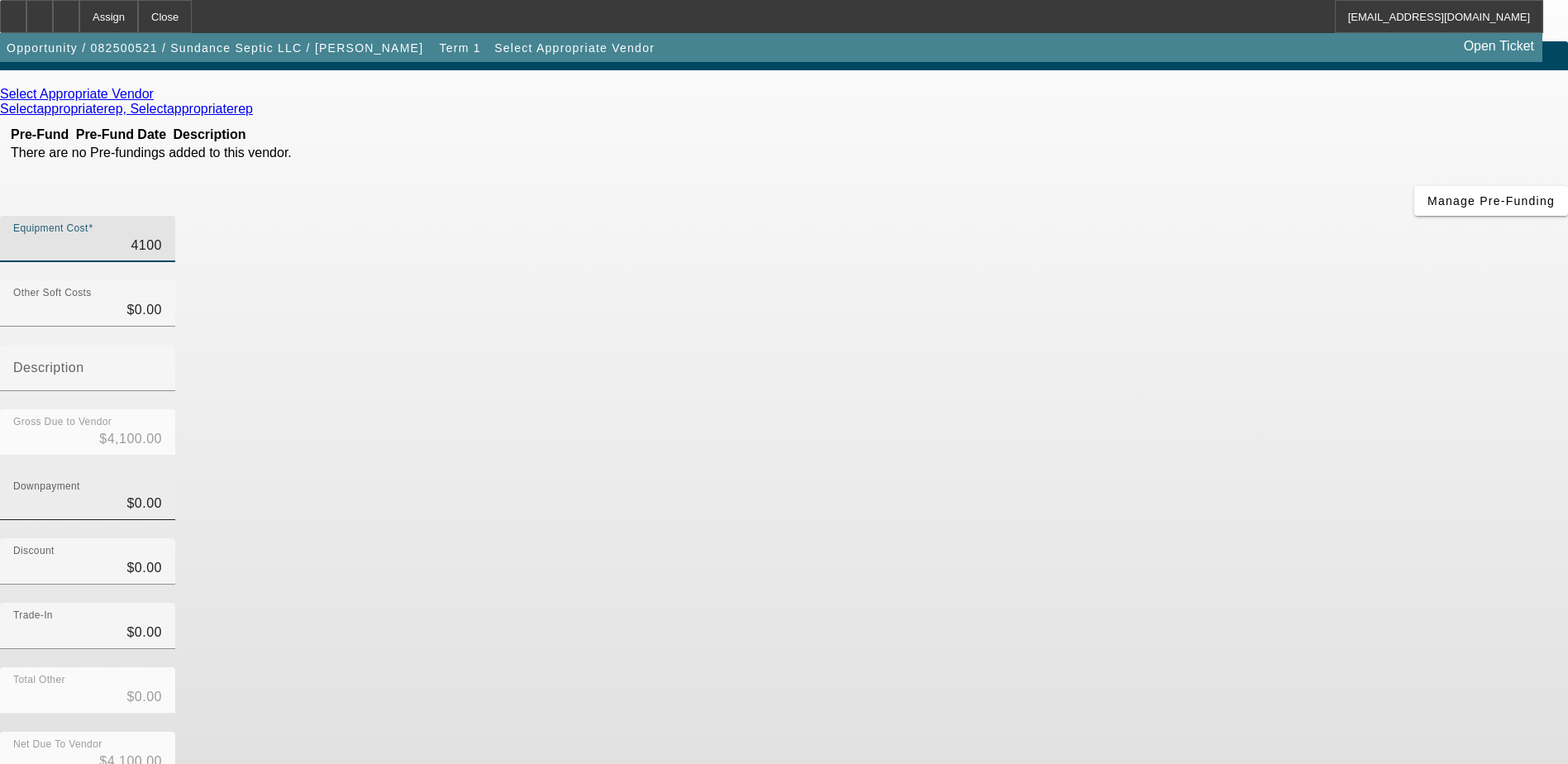
type input "$41,000.00"
click at [1161, 731] on div "Net Due To Vendor $41,000.00" at bounding box center [784, 763] width 1568 height 65
click at [1158, 731] on div "Net Due To Vendor $41,000.00" at bounding box center [784, 763] width 1568 height 65
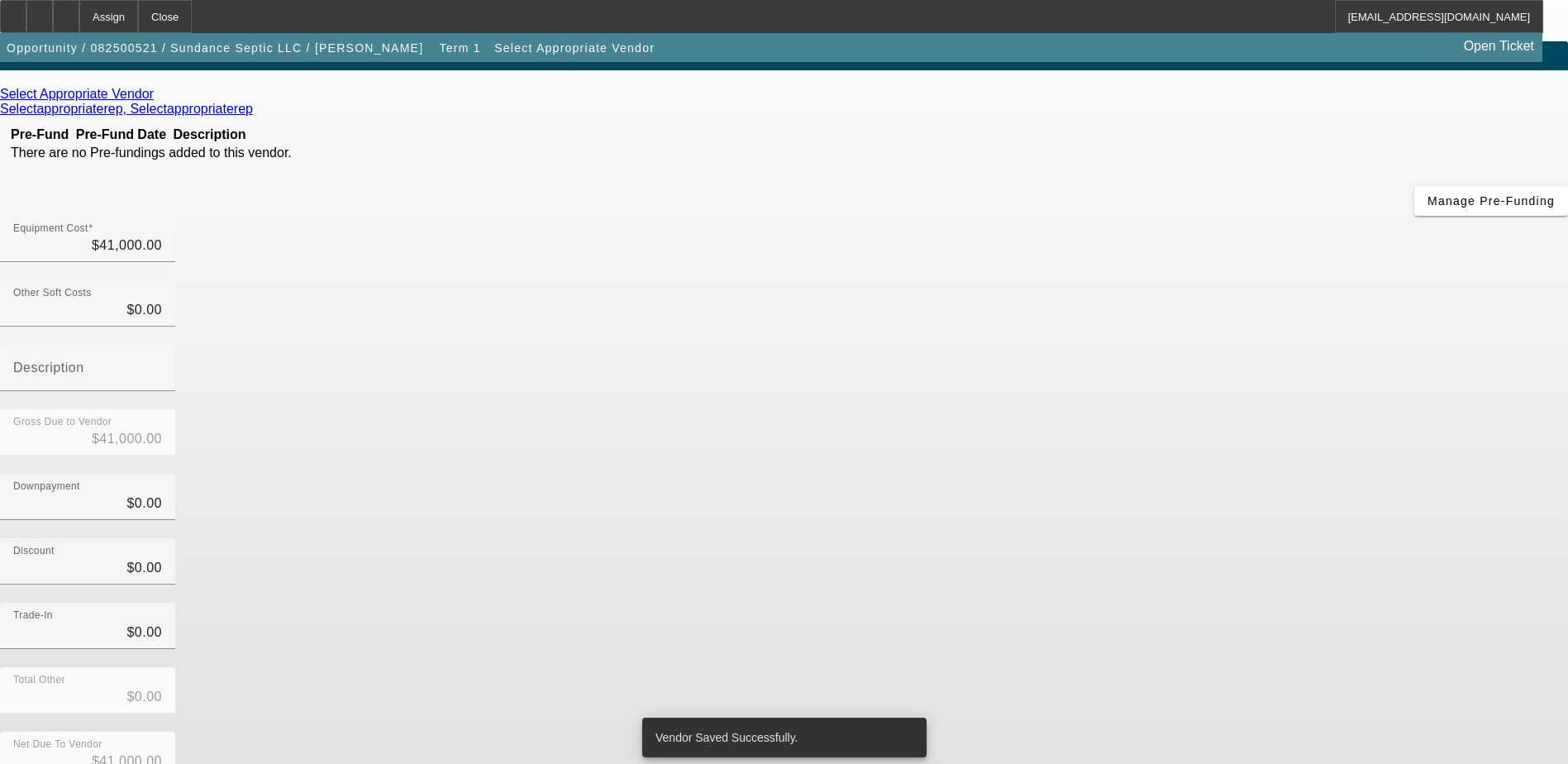
scroll to position [0, 0]
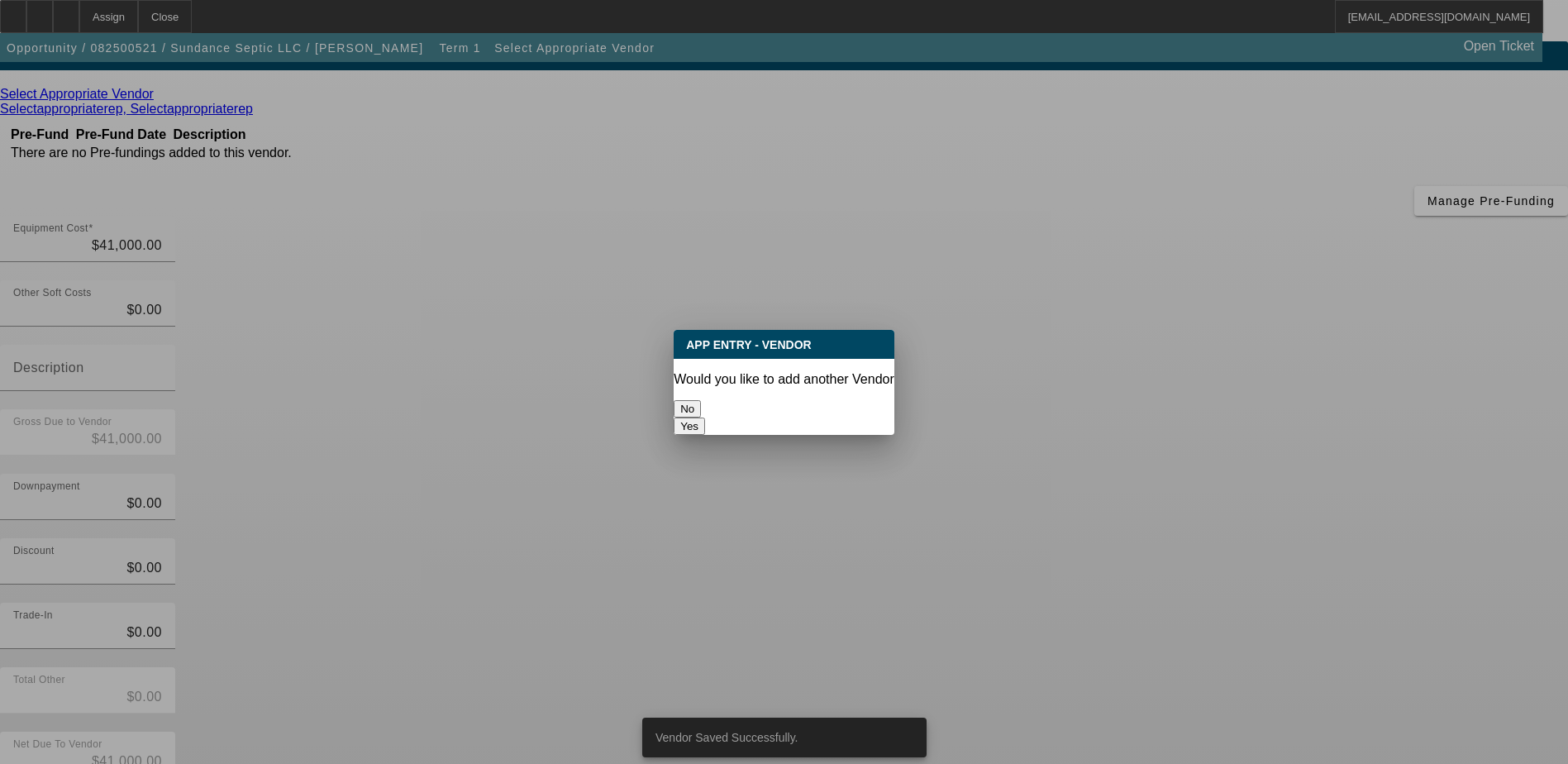
click at [701, 400] on button "No" at bounding box center [687, 409] width 27 height 18
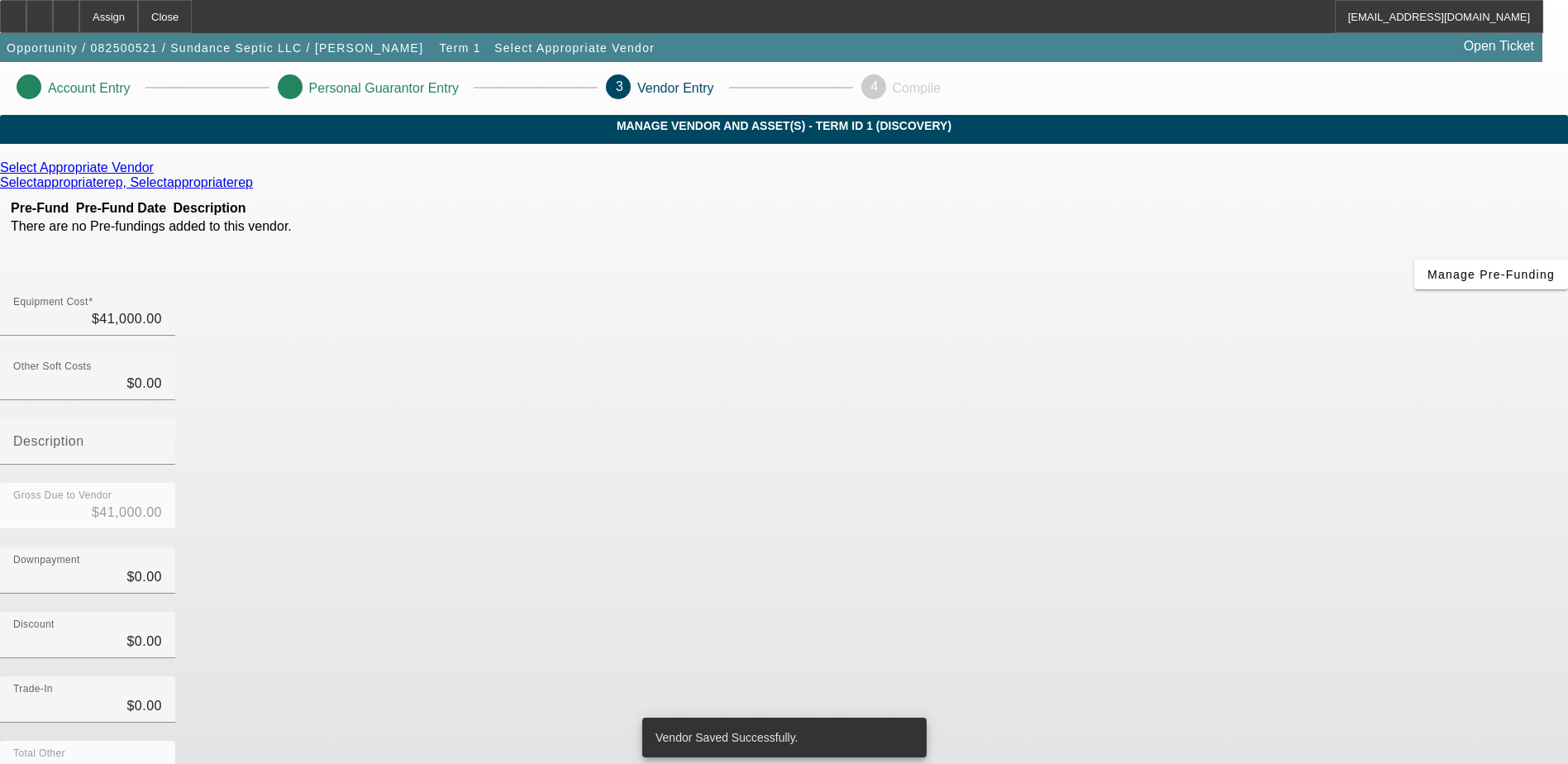
scroll to position [73, 0]
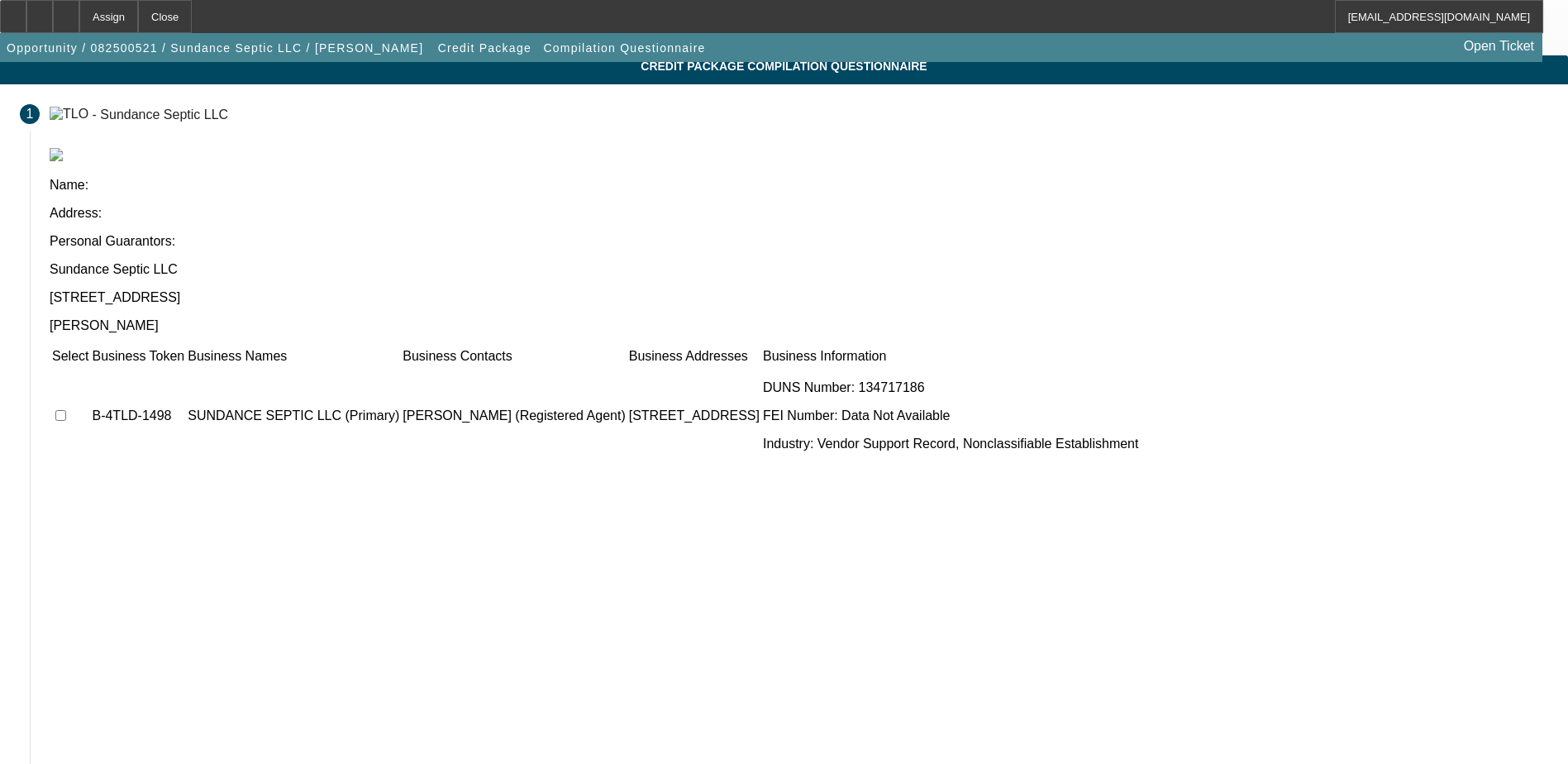
scroll to position [91, 0]
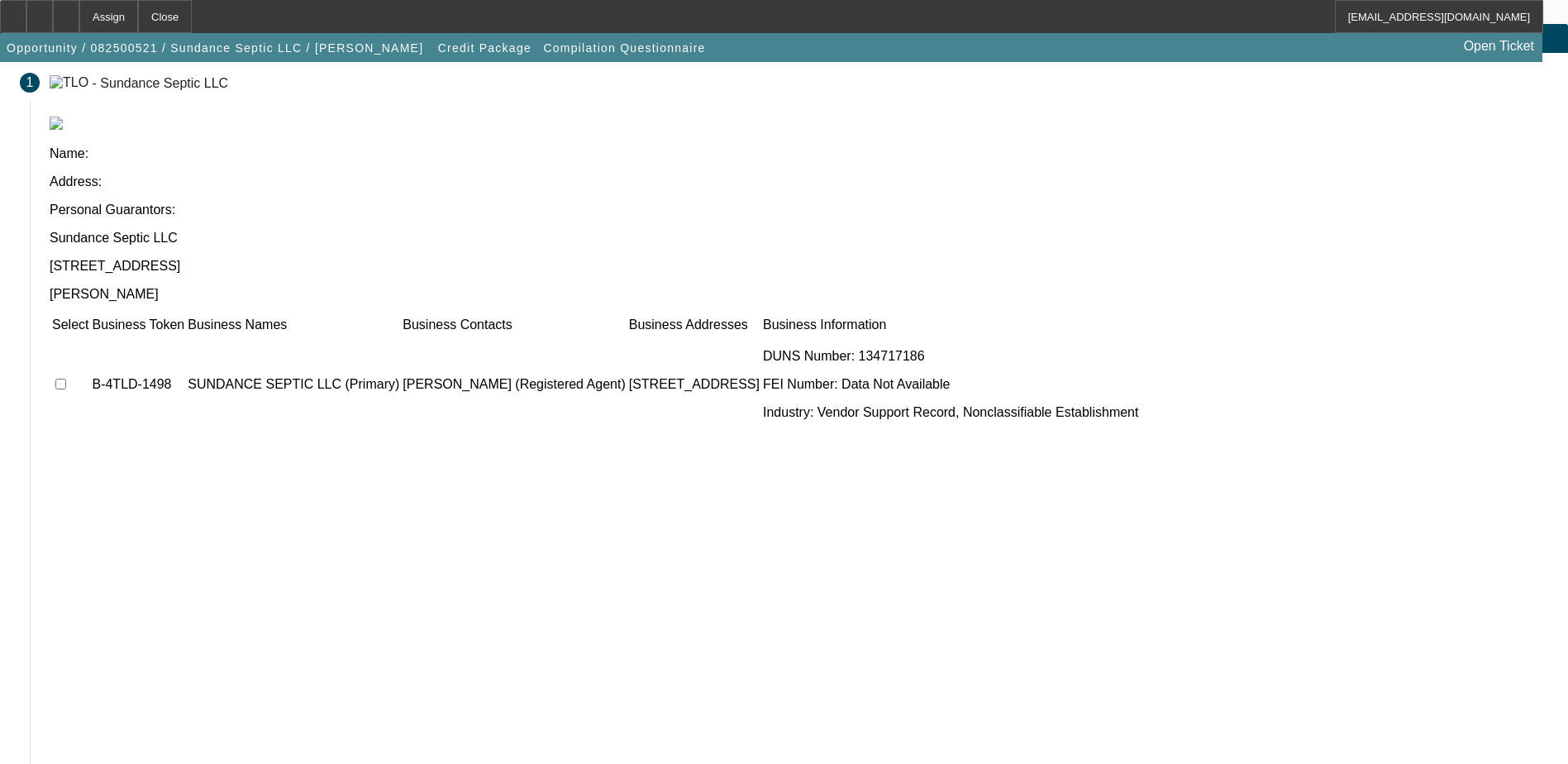
click at [89, 335] on td at bounding box center [70, 385] width 38 height 99
click at [66, 378] on input "checkbox" at bounding box center [61, 384] width 11 height 11
checkbox input "true"
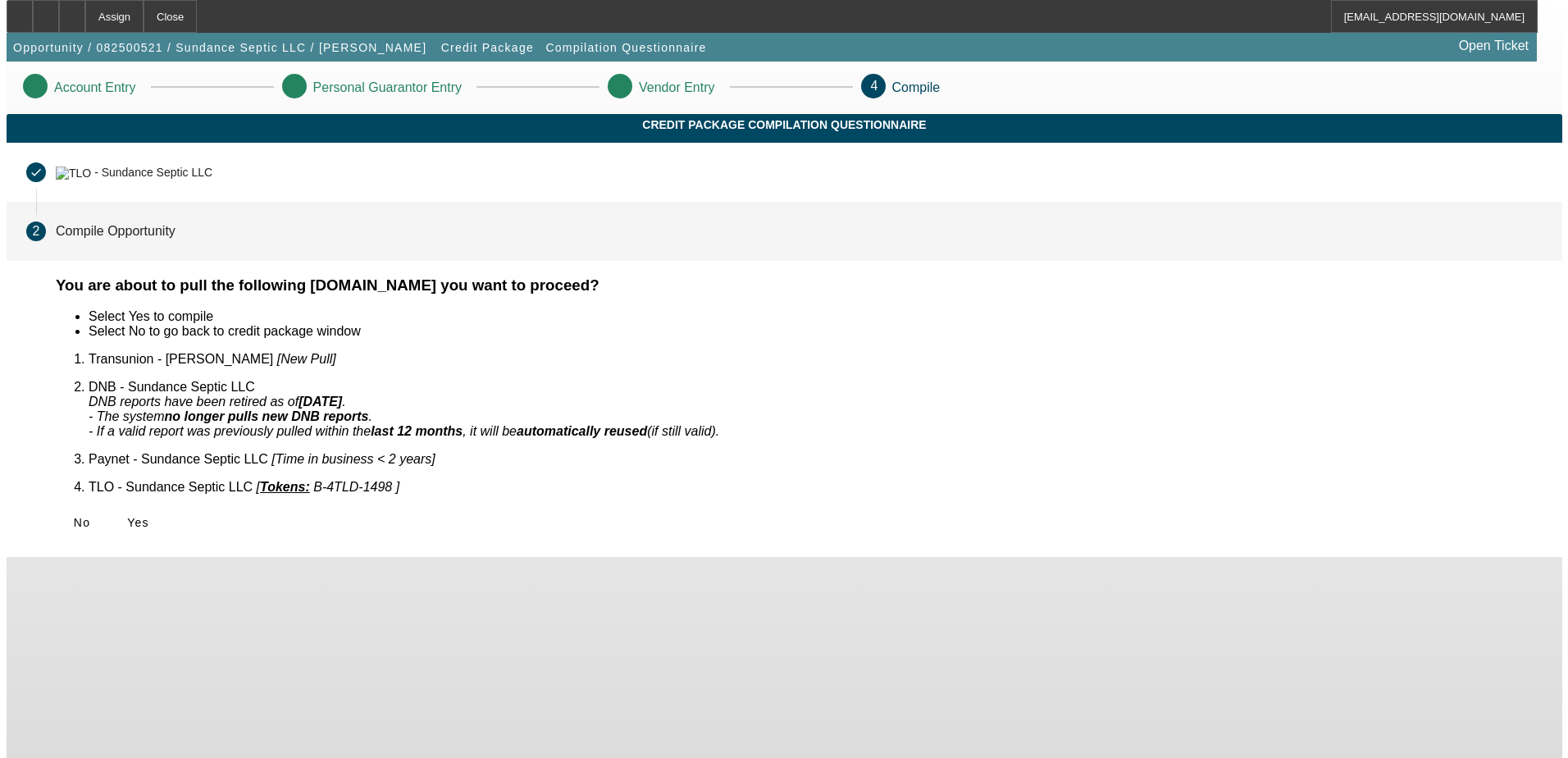
scroll to position [0, 0]
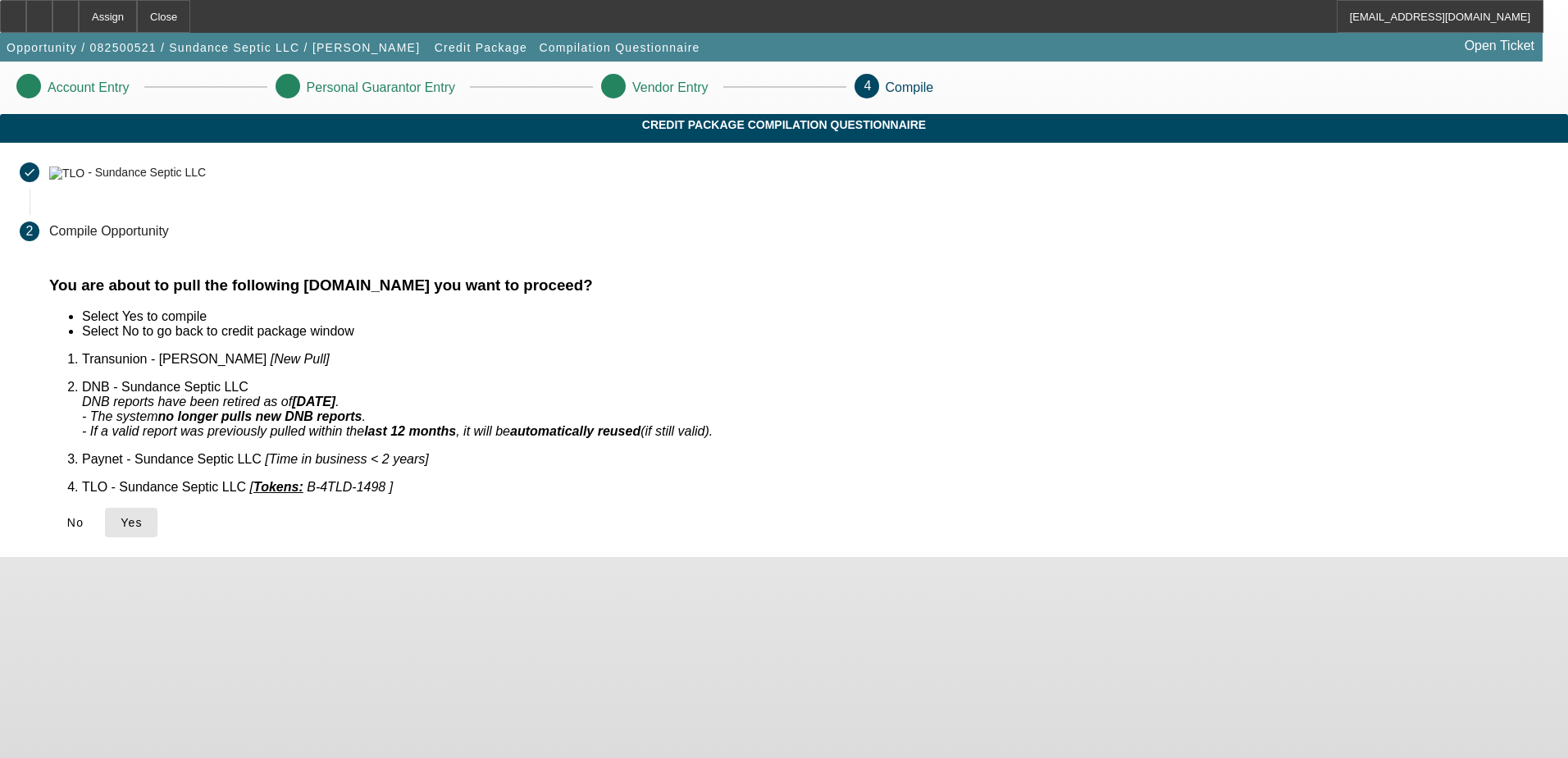
click at [143, 516] on span "Yes" at bounding box center [131, 522] width 22 height 13
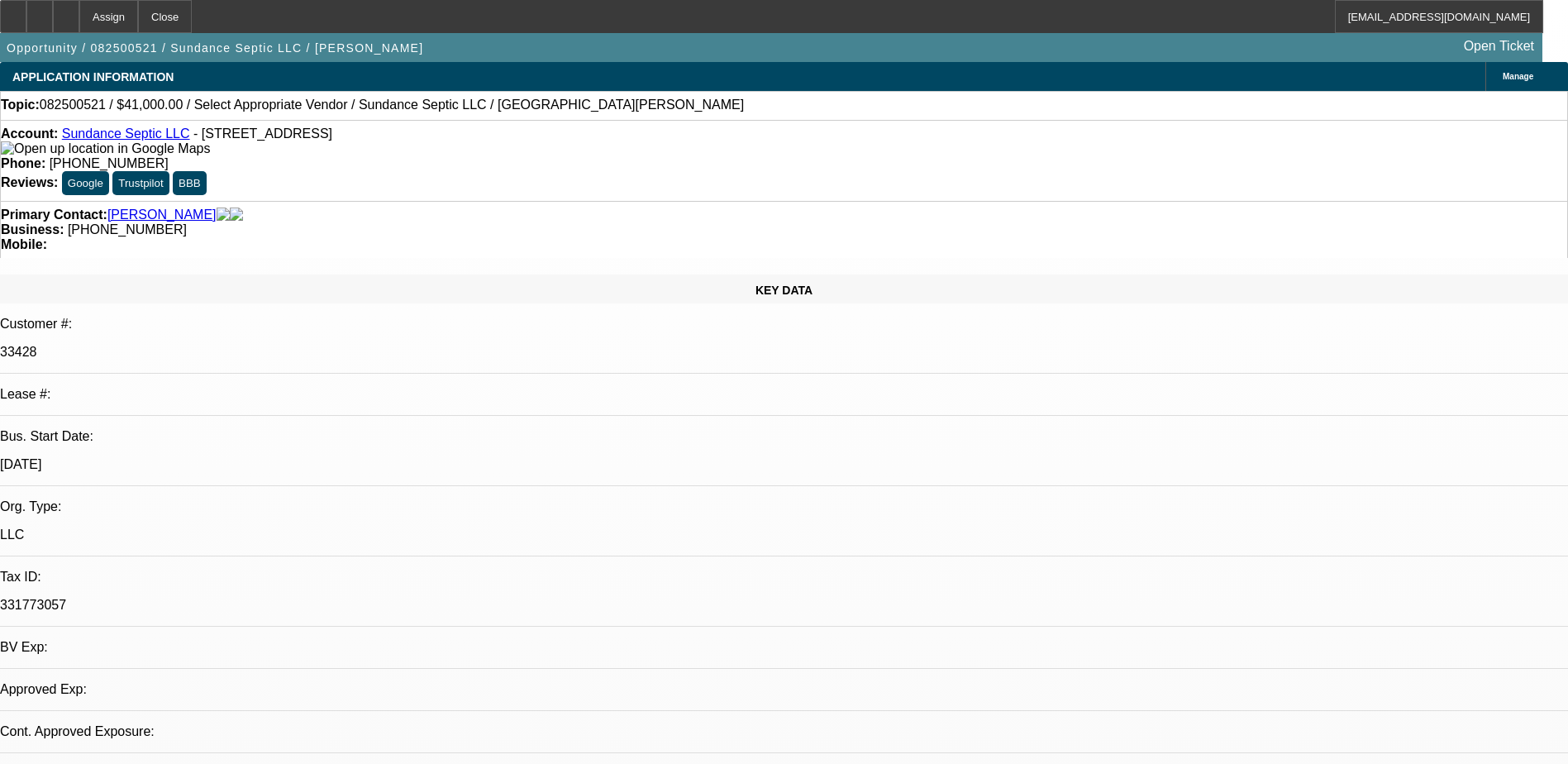
select select "0"
select select "2"
select select "0.1"
select select "4"
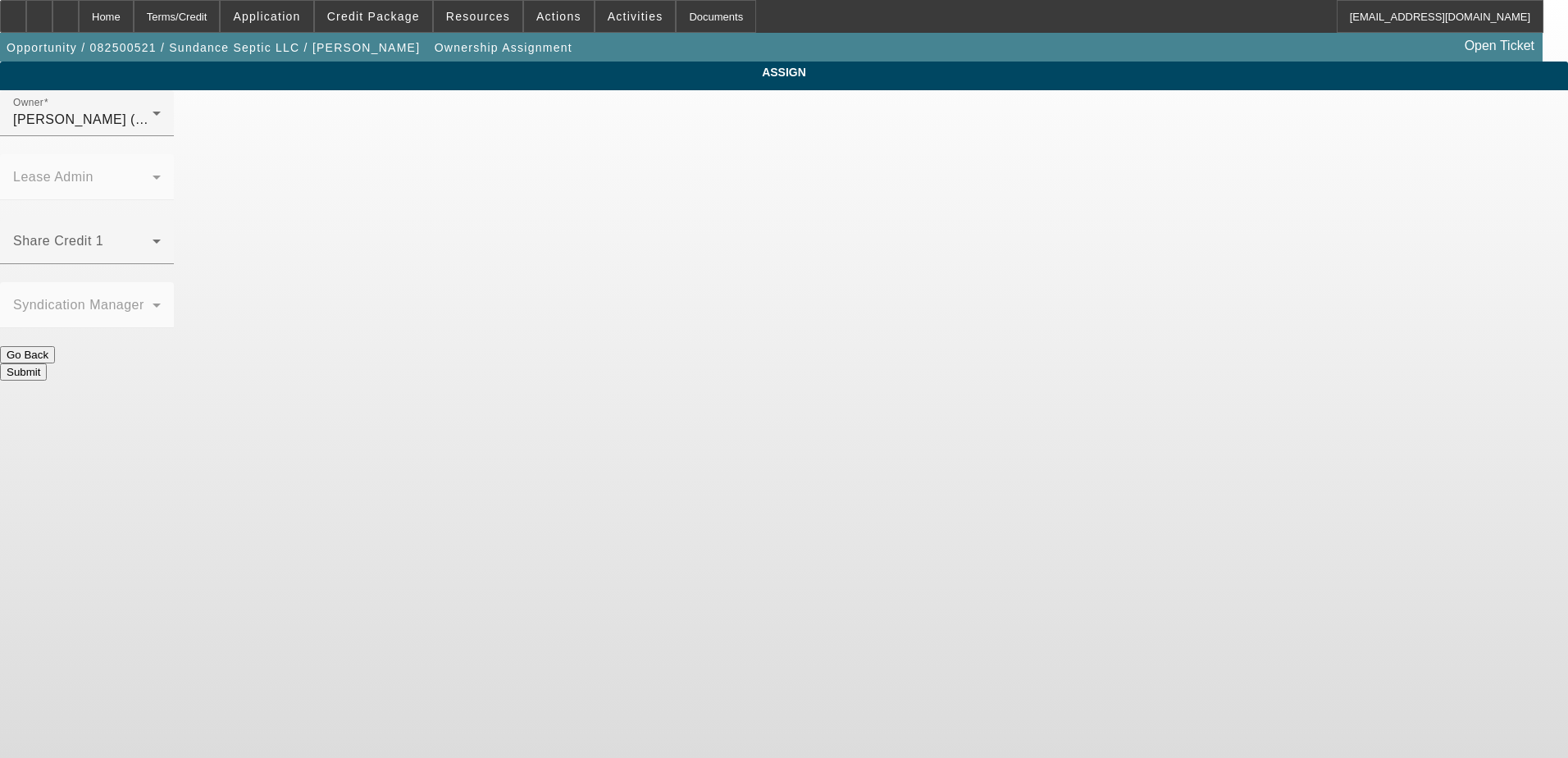
click at [161, 136] on div "Owner [PERSON_NAME] (Lvl 1)" at bounding box center [87, 113] width 147 height 46
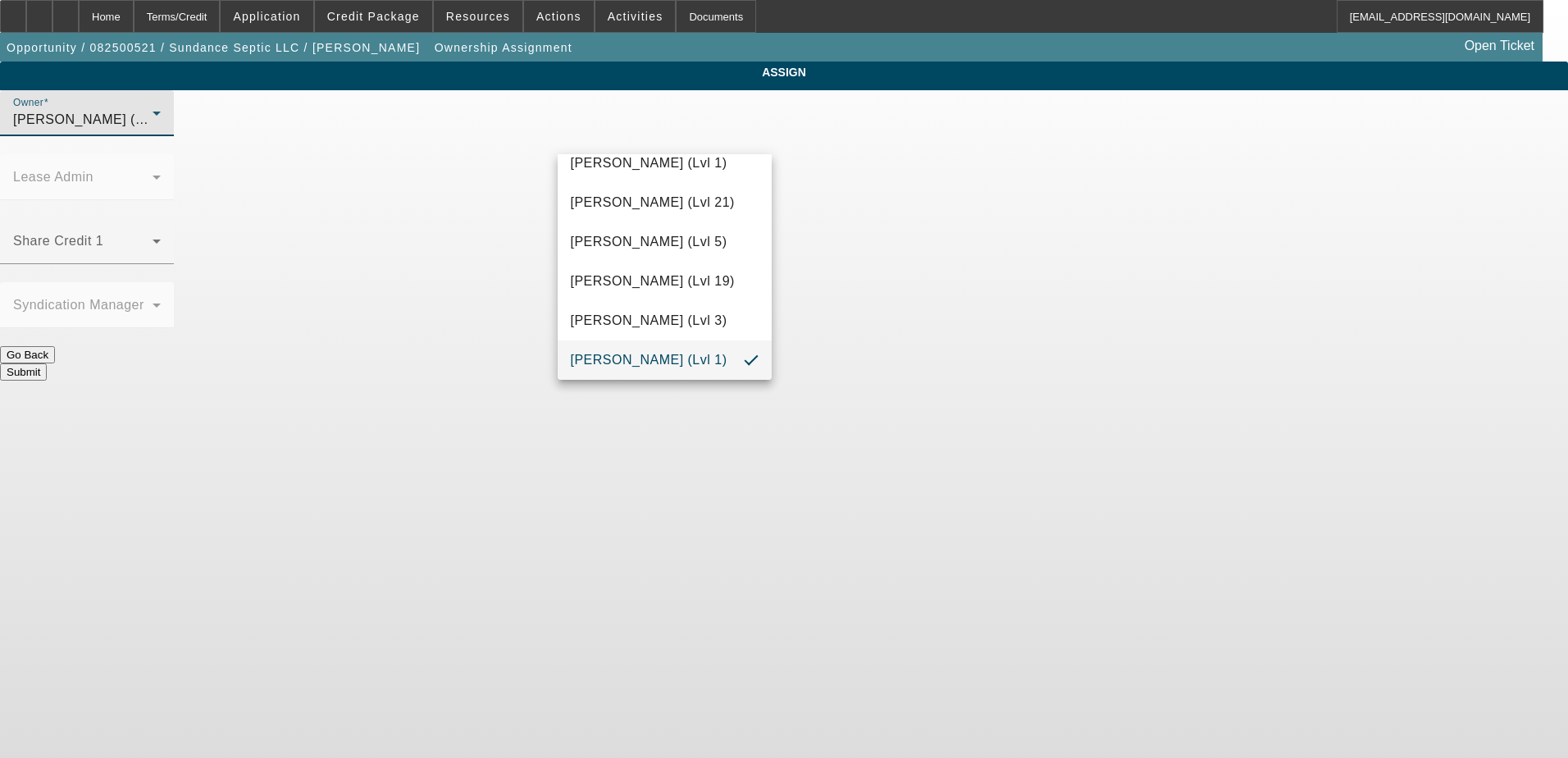
scroll to position [361, 0]
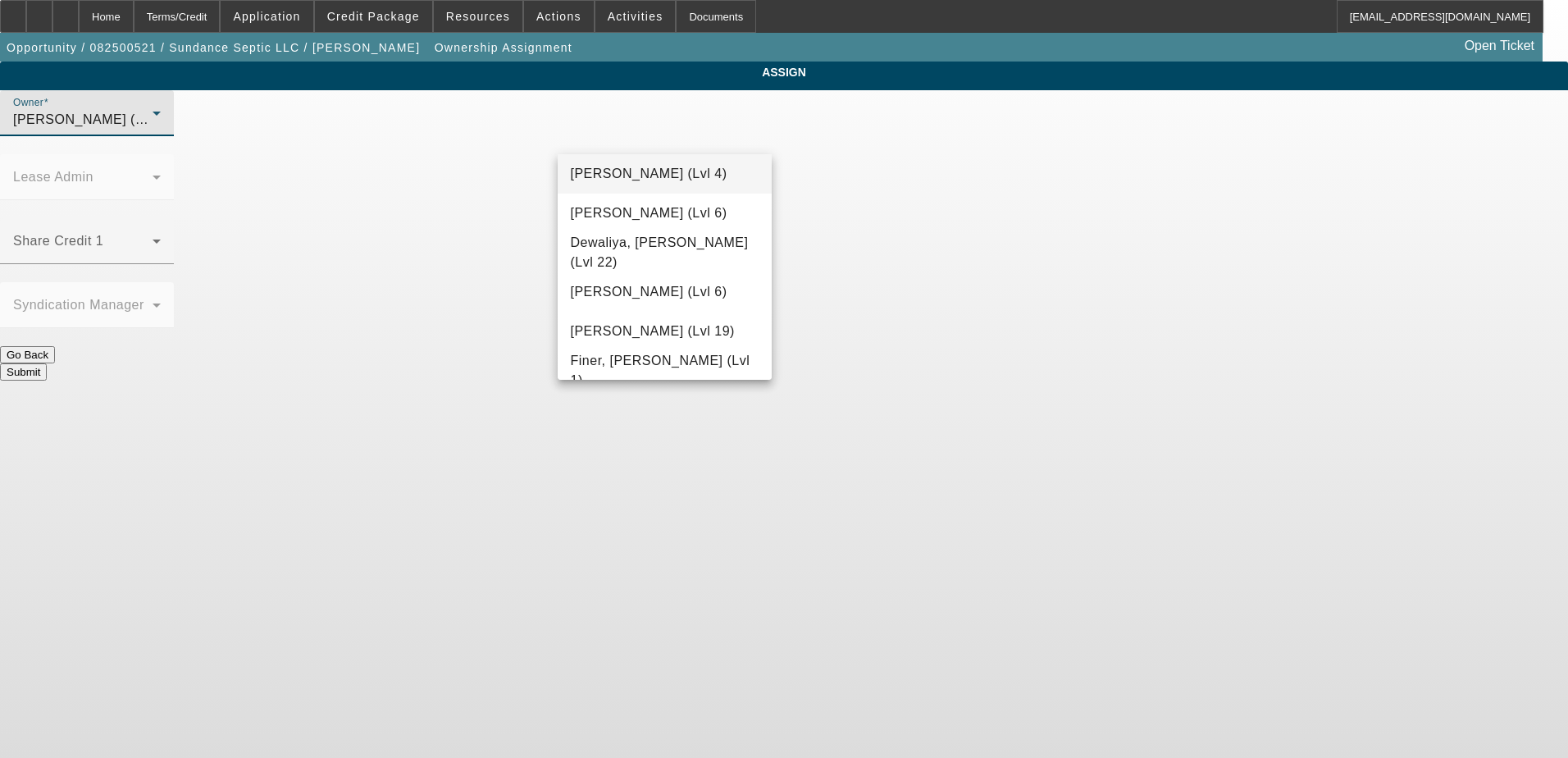
click at [639, 168] on span "[PERSON_NAME] (Lvl 4)" at bounding box center [649, 174] width 157 height 19
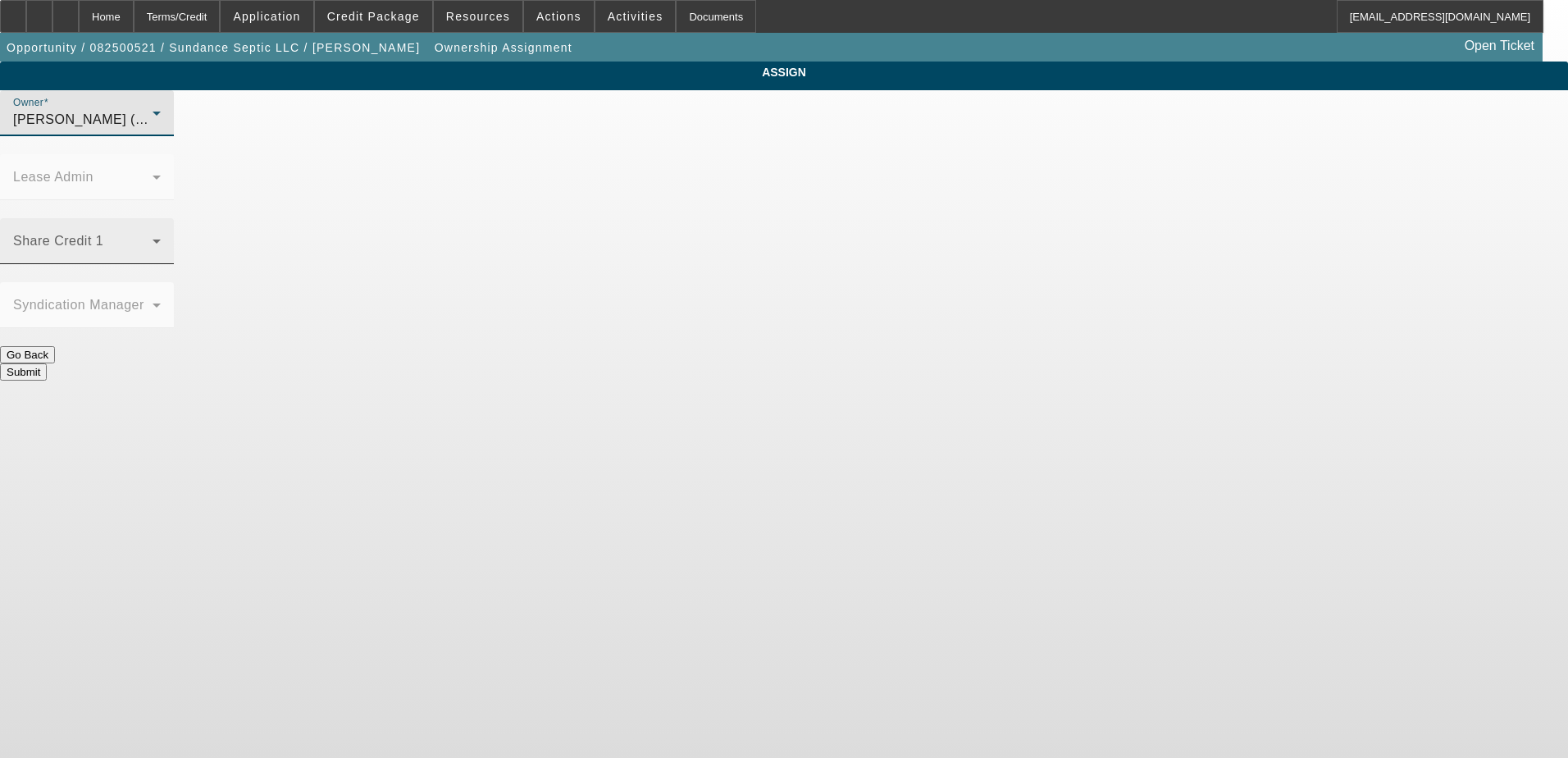
click at [153, 238] on span at bounding box center [82, 247] width 140 height 19
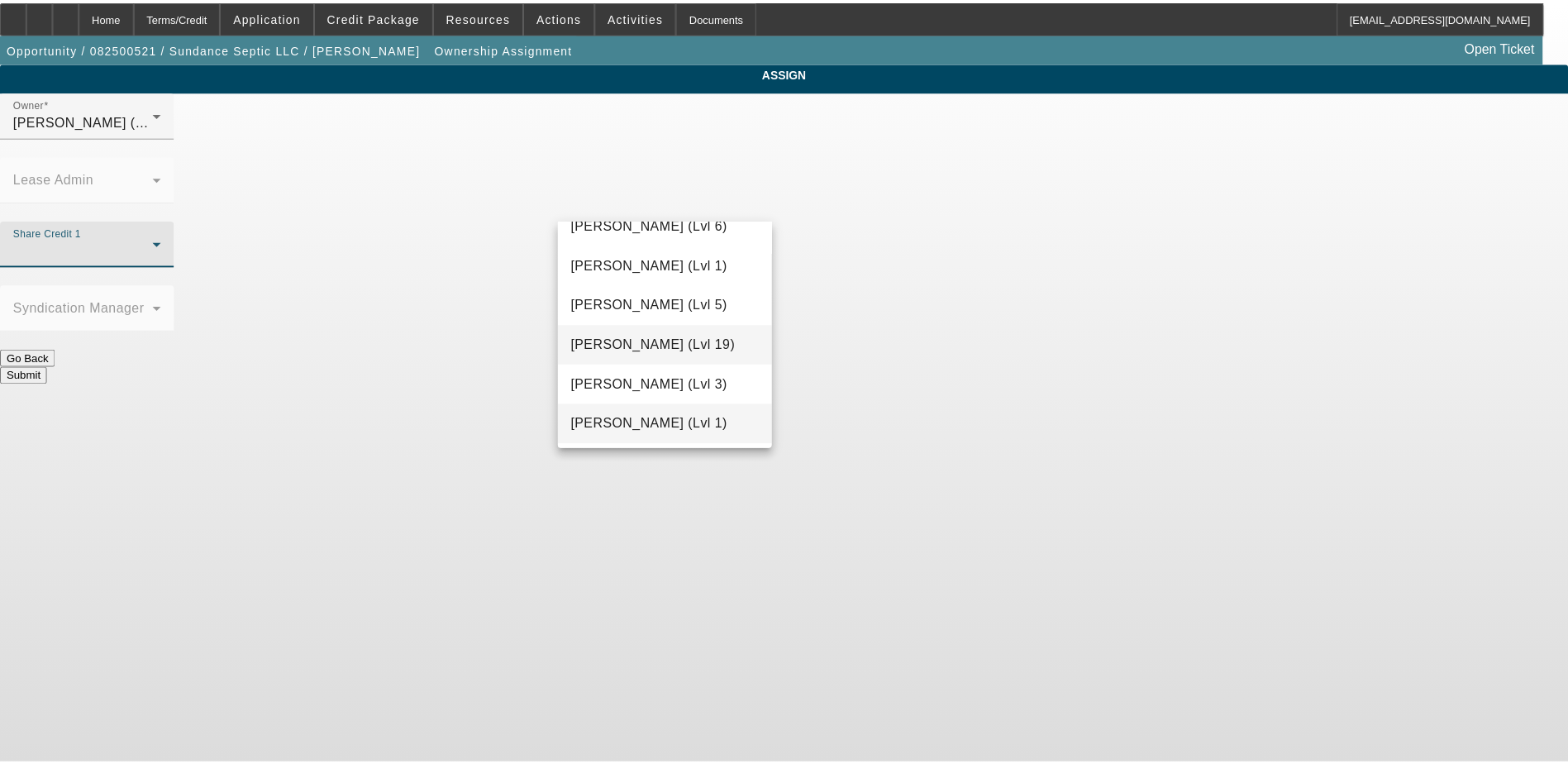
scroll to position [1532, 0]
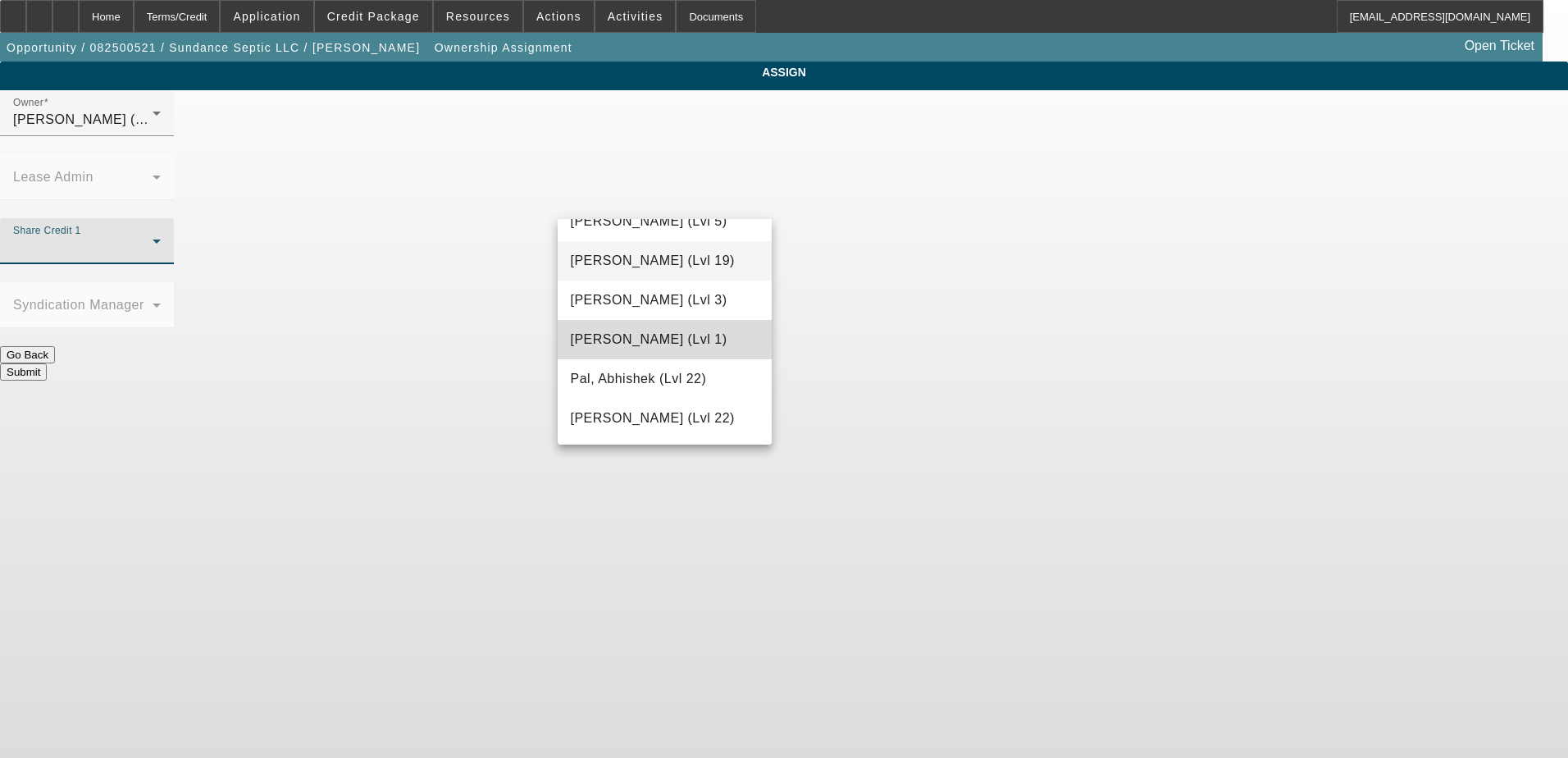
click at [686, 340] on span "[PERSON_NAME] (Lvl 1)" at bounding box center [649, 340] width 157 height 19
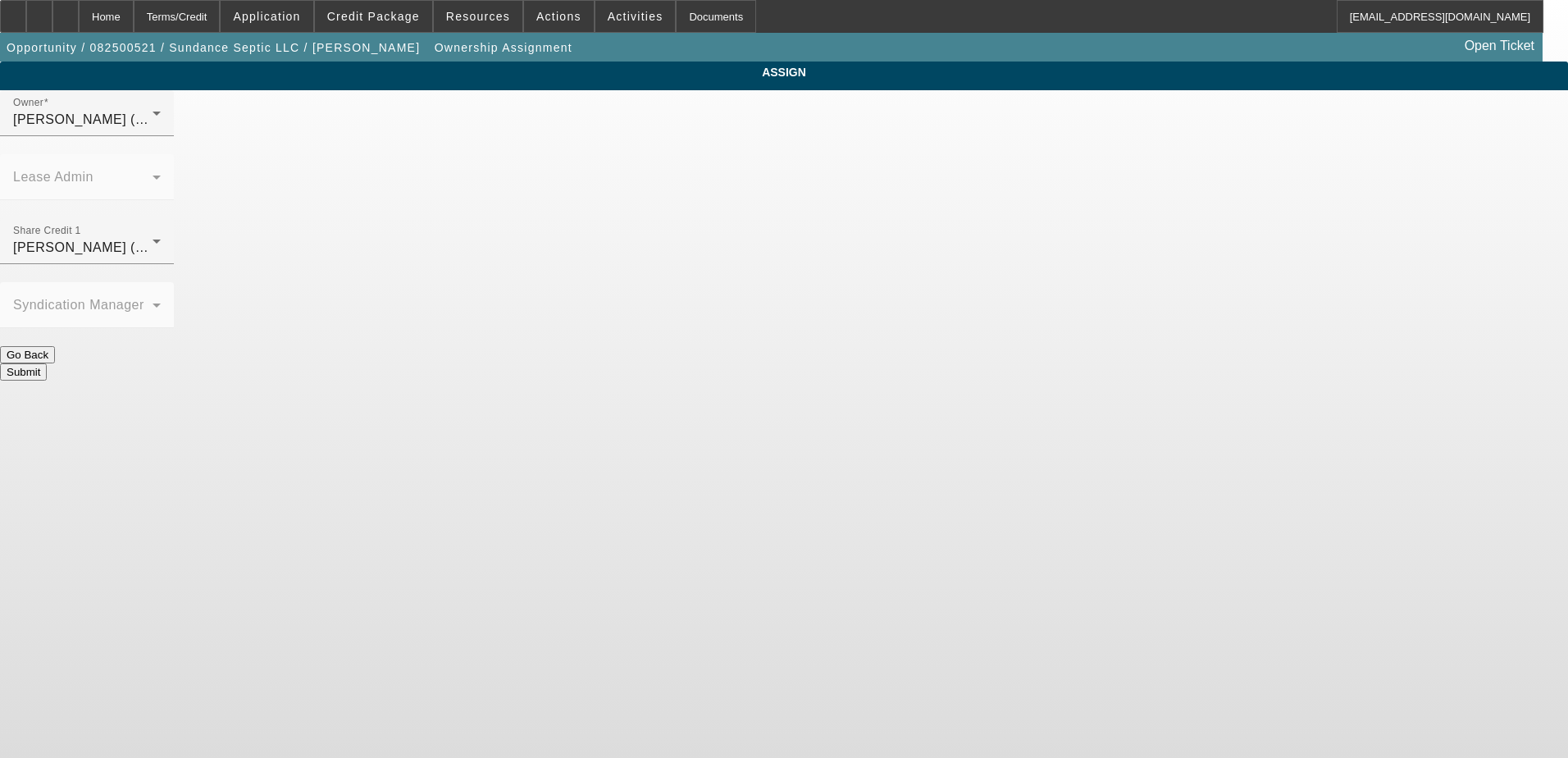
click at [47, 363] on button "Submit" at bounding box center [23, 372] width 47 height 18
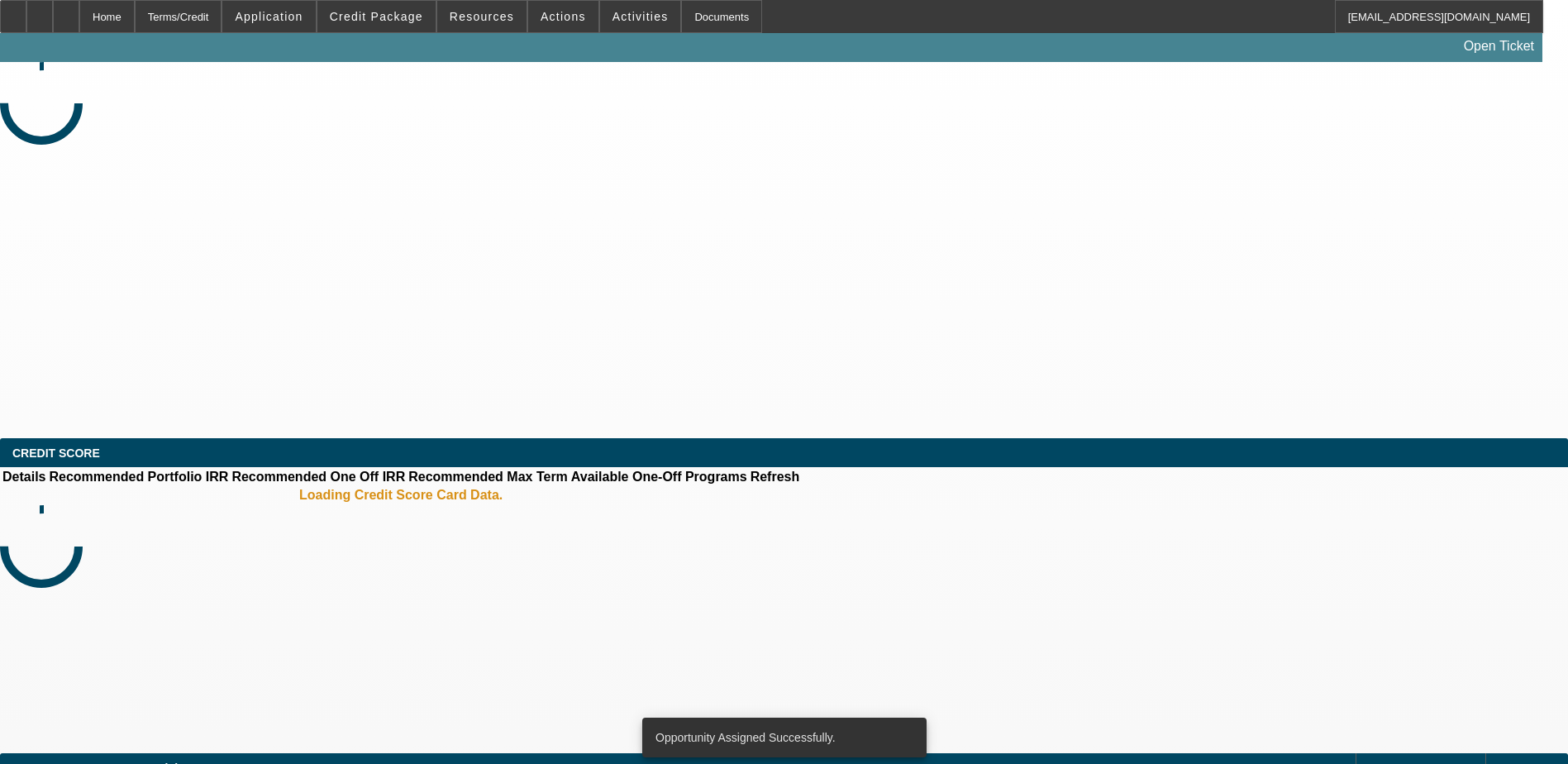
select select "0"
select select "2"
select select "0.1"
select select "4"
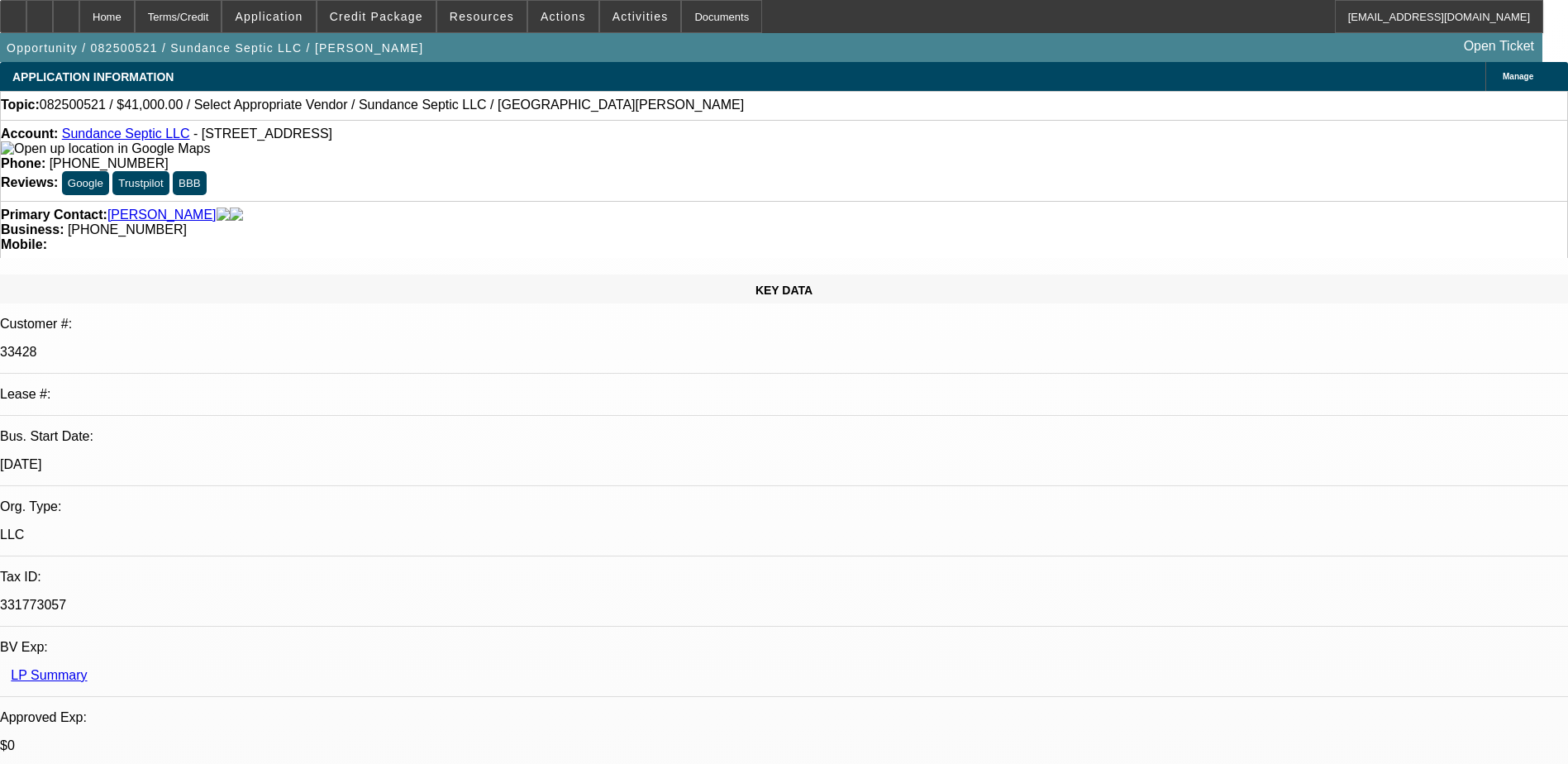
radio input "true"
type textarea "L"
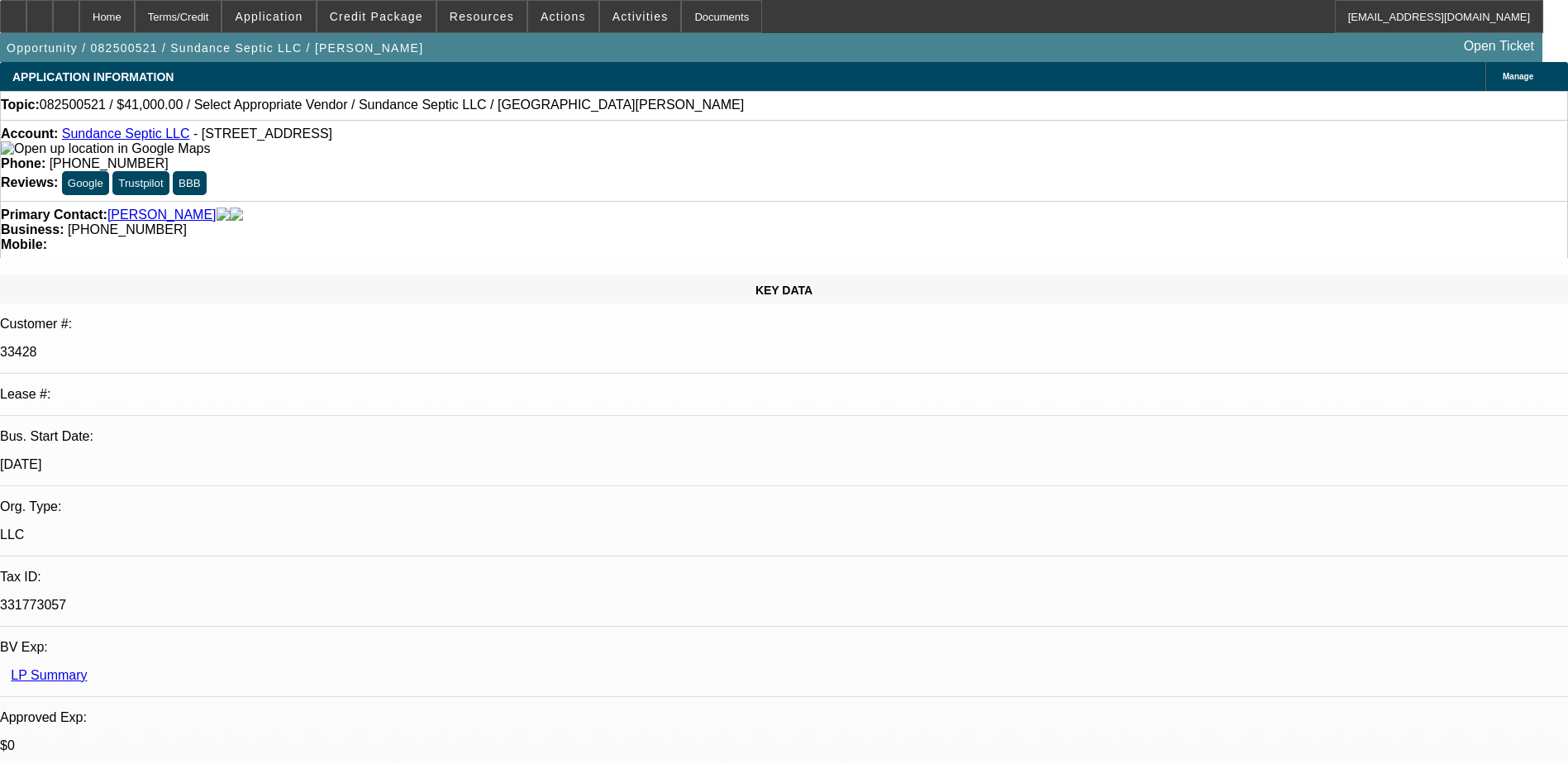
type textarea "L"
paste textarea "[PERSON_NAME] kit trailor for Unclogging pipes, 41k,"
drag, startPoint x: 1444, startPoint y: 316, endPoint x: 1419, endPoint y: 317, distance: 25.0
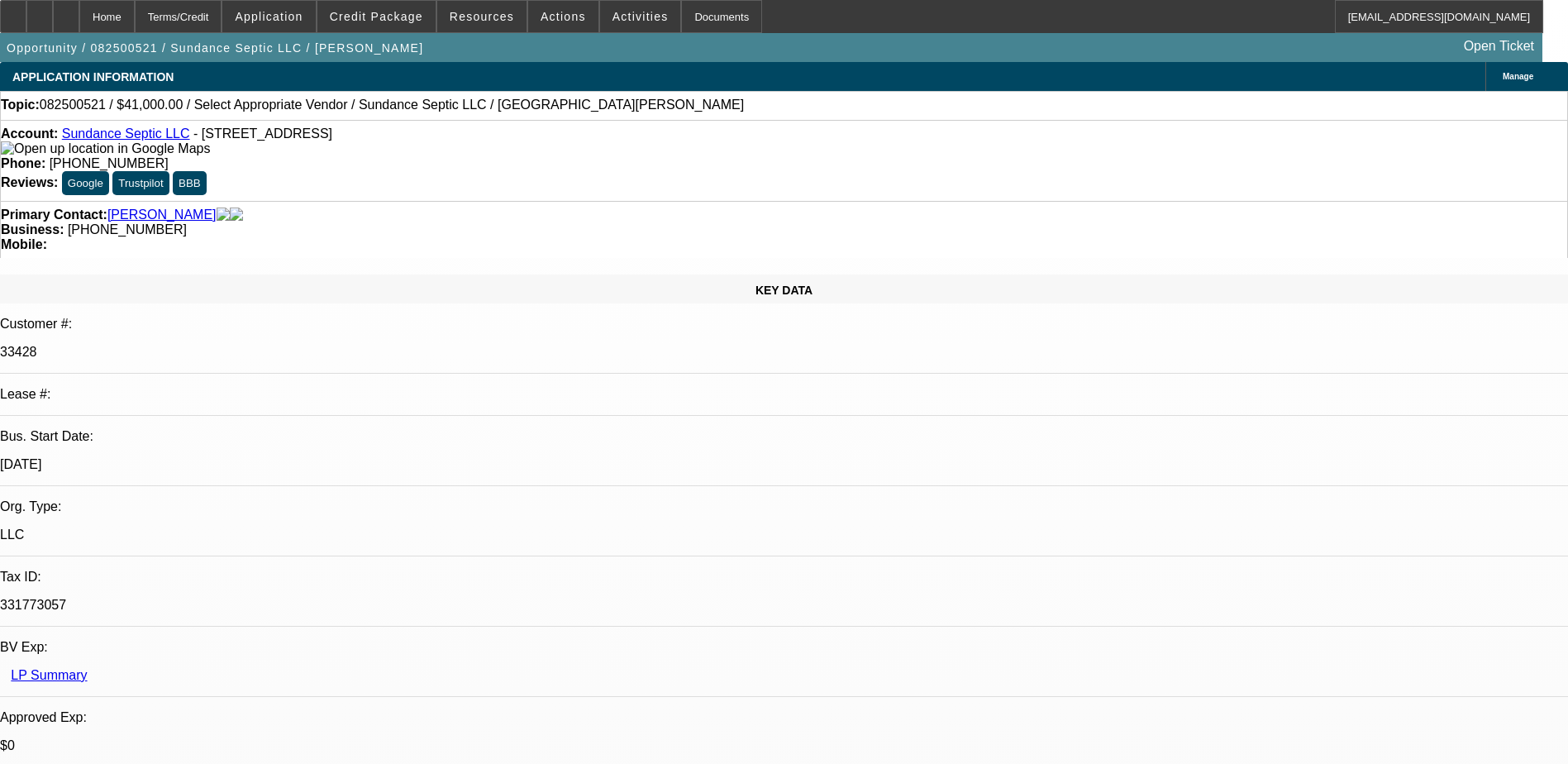
type textarea "Talked to Lane, he is looking for [PERSON_NAME] kit trailor for Unclogging pipe…"
radio input "true"
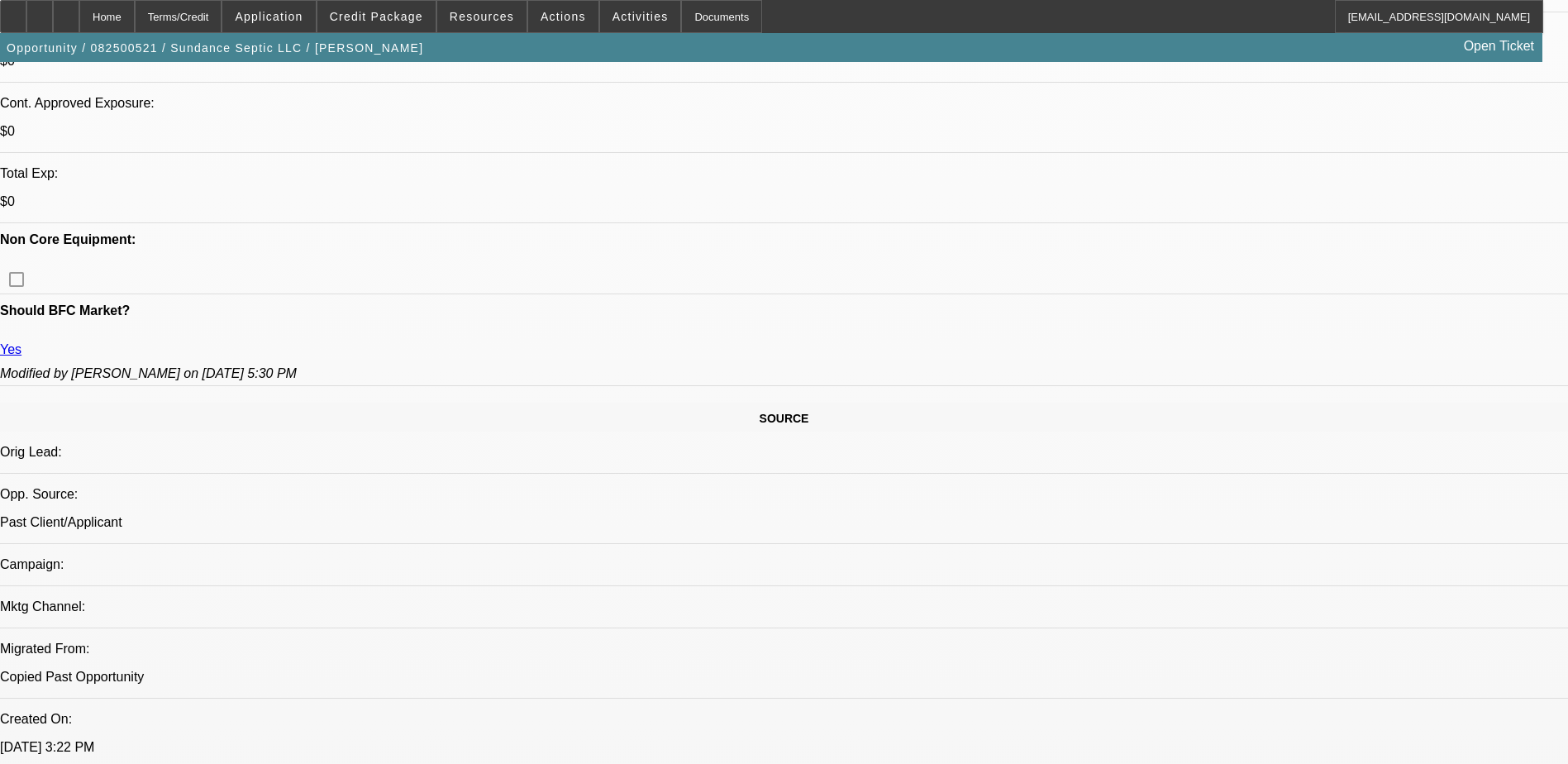
scroll to position [496, 0]
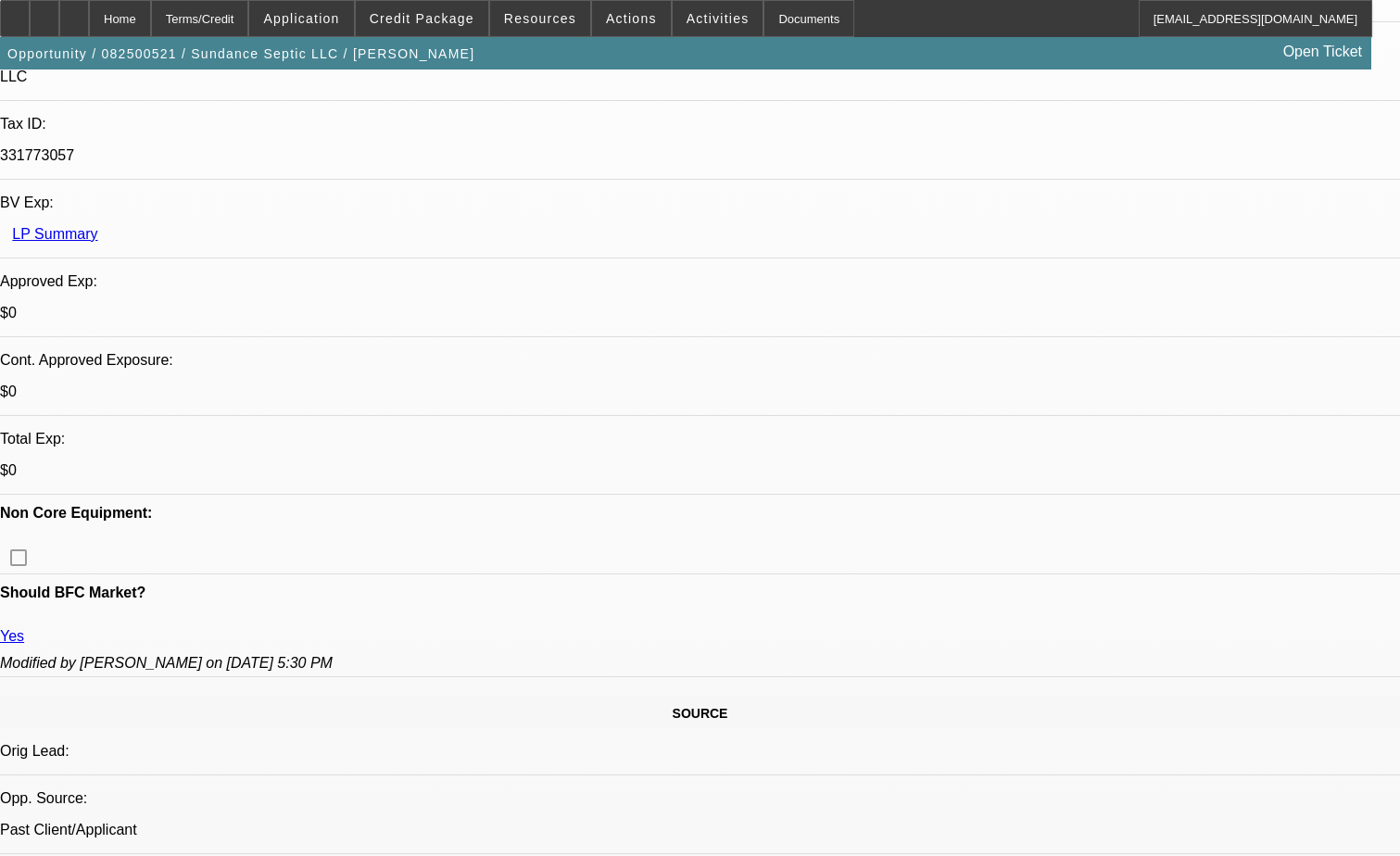
scroll to position [648, 0]
